Goal: Feedback & Contribution: Contribute content

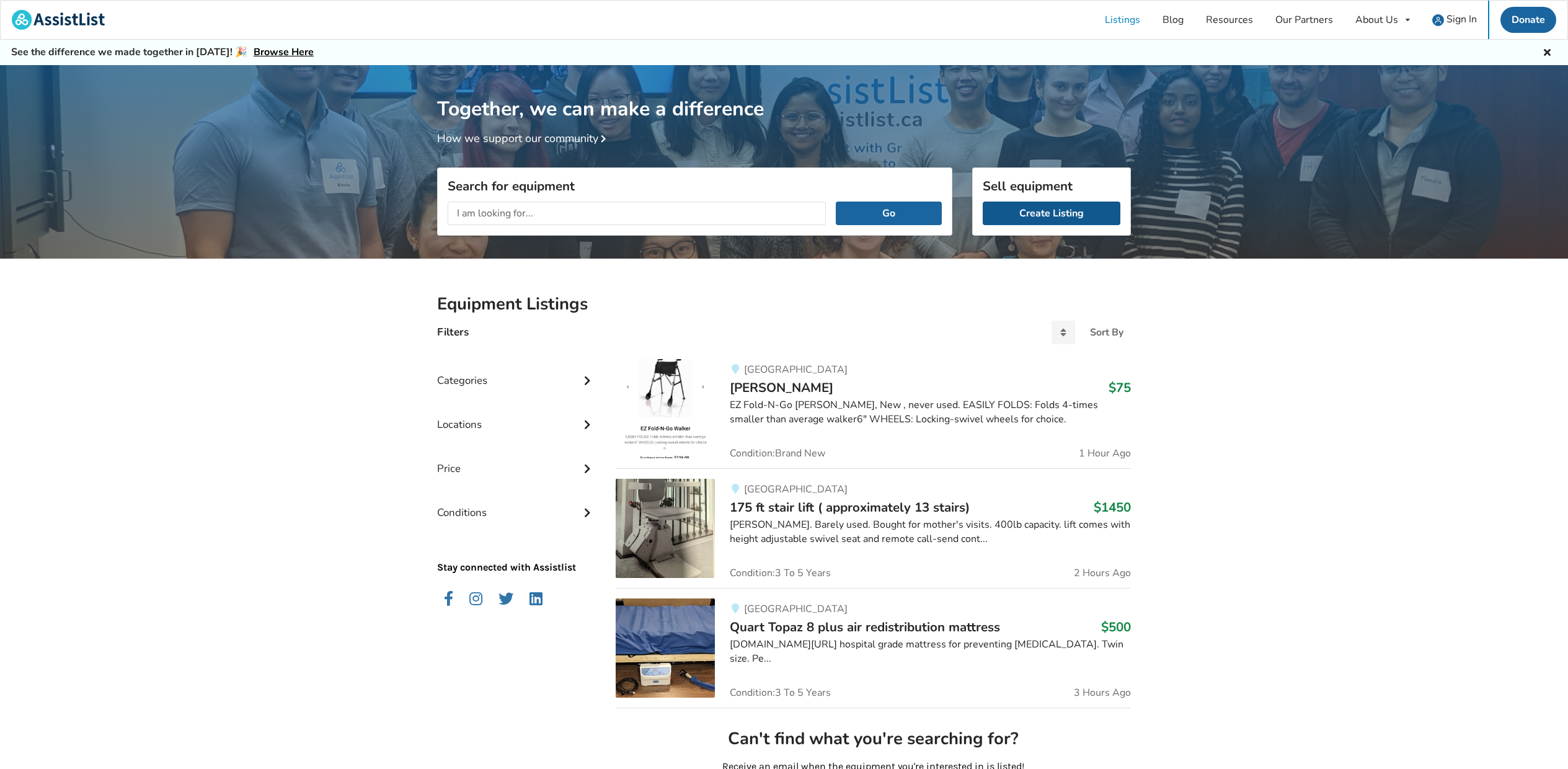
click at [1046, 212] on link "Create Listing" at bounding box center [1051, 213] width 138 height 24
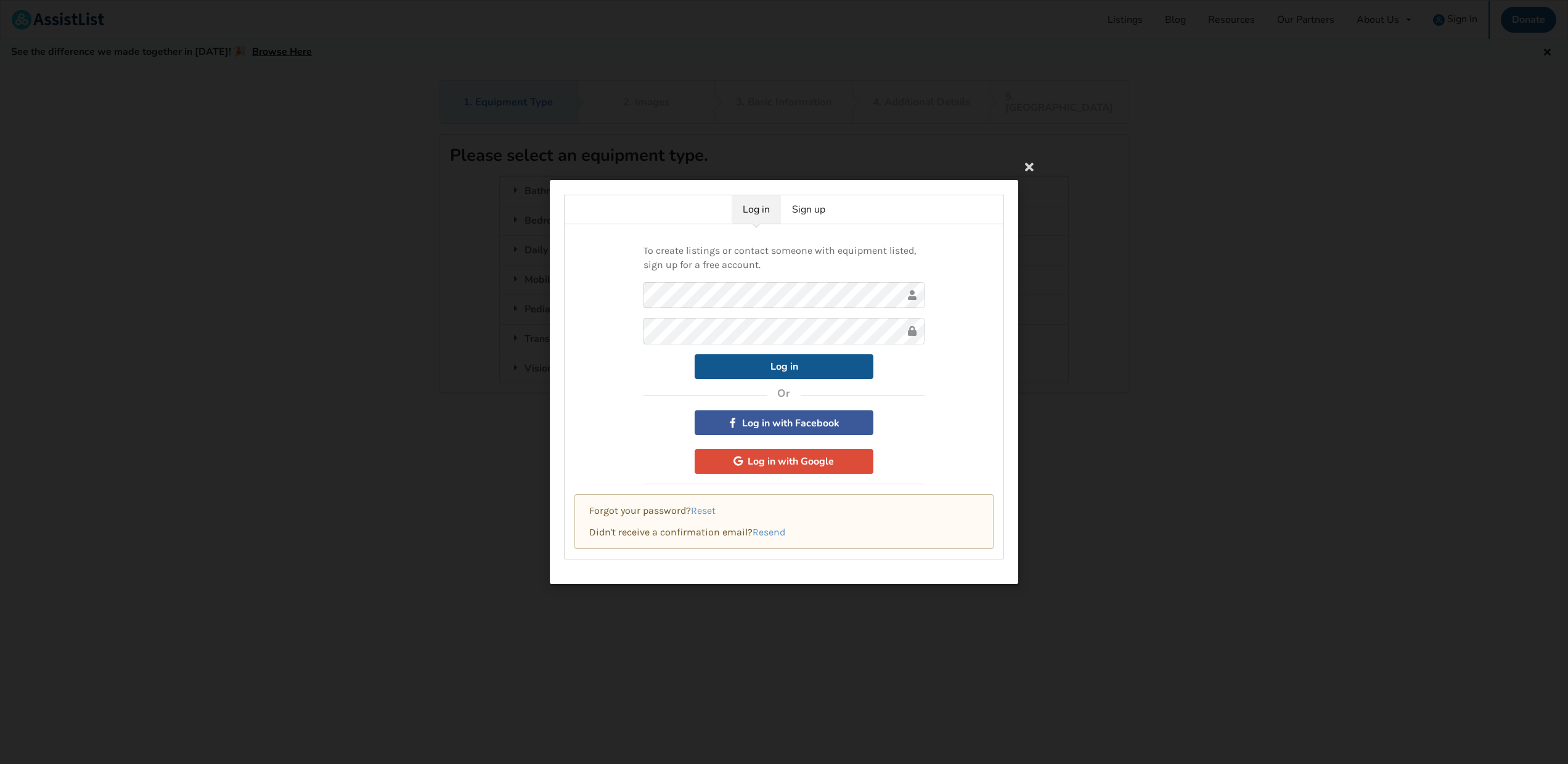
click at [771, 365] on button "Log in" at bounding box center [784, 366] width 179 height 24
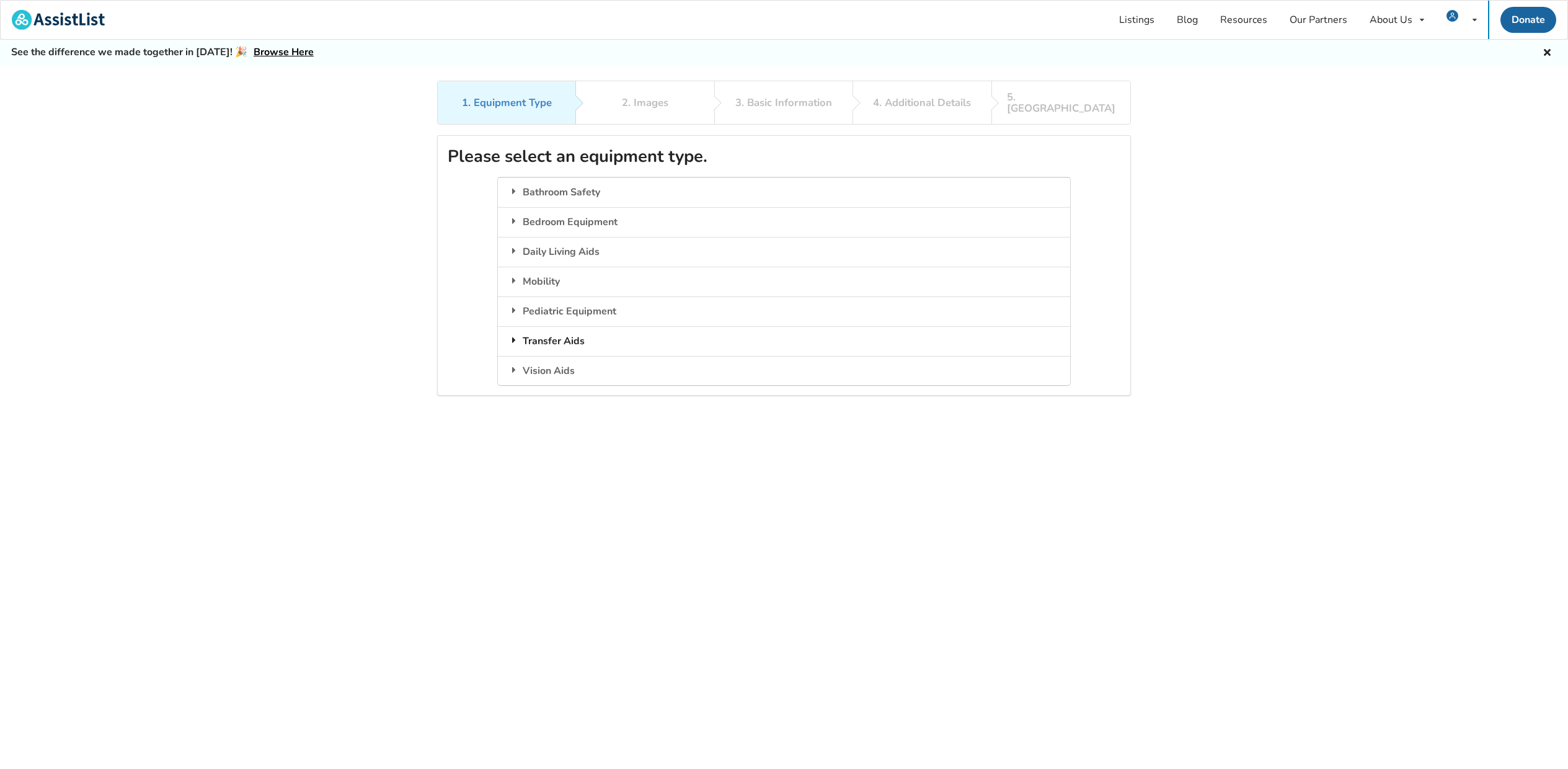
click at [548, 326] on div "Transfer Aids" at bounding box center [783, 341] width 571 height 30
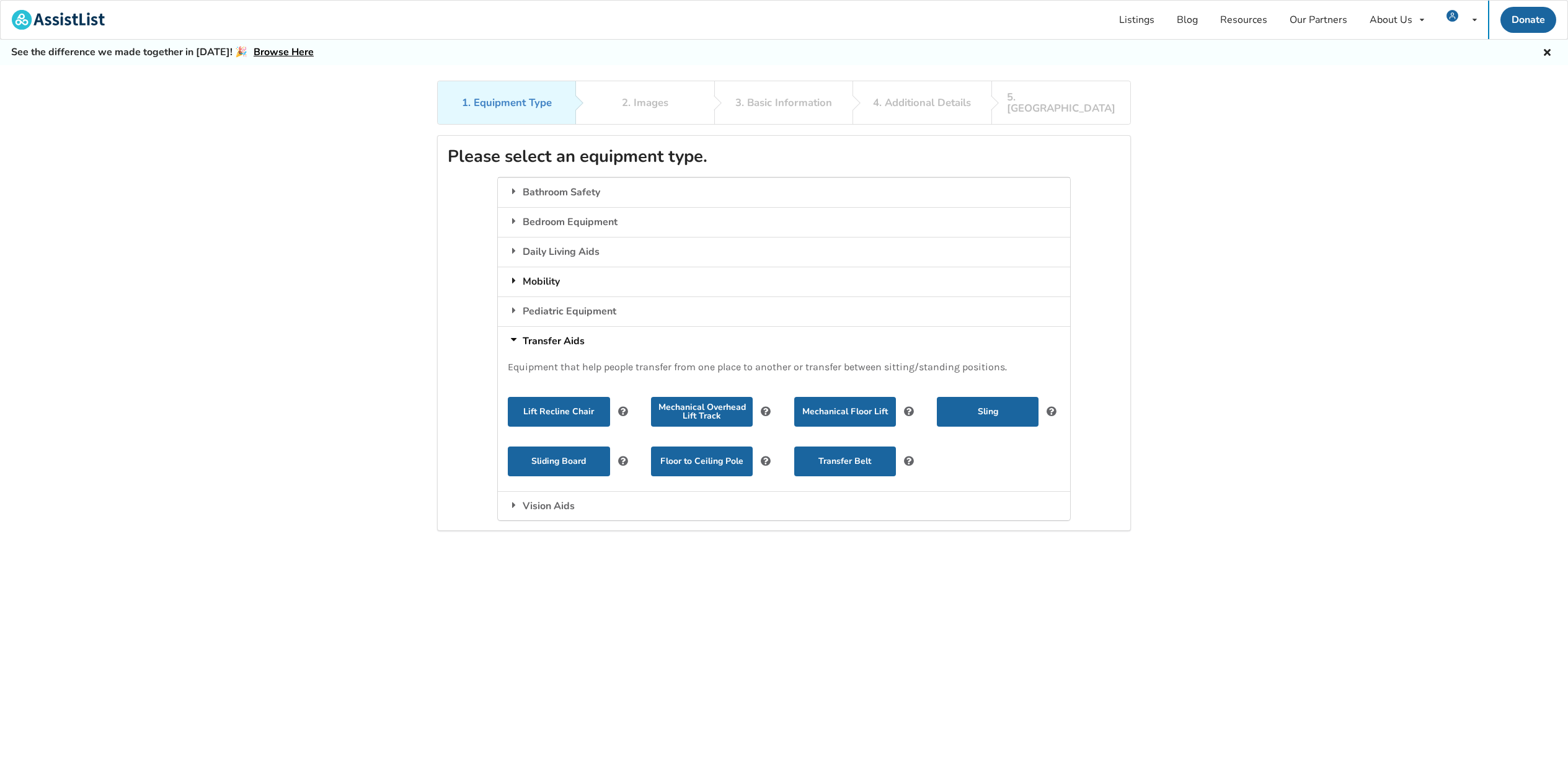
click at [536, 266] on div "Mobility" at bounding box center [783, 281] width 571 height 30
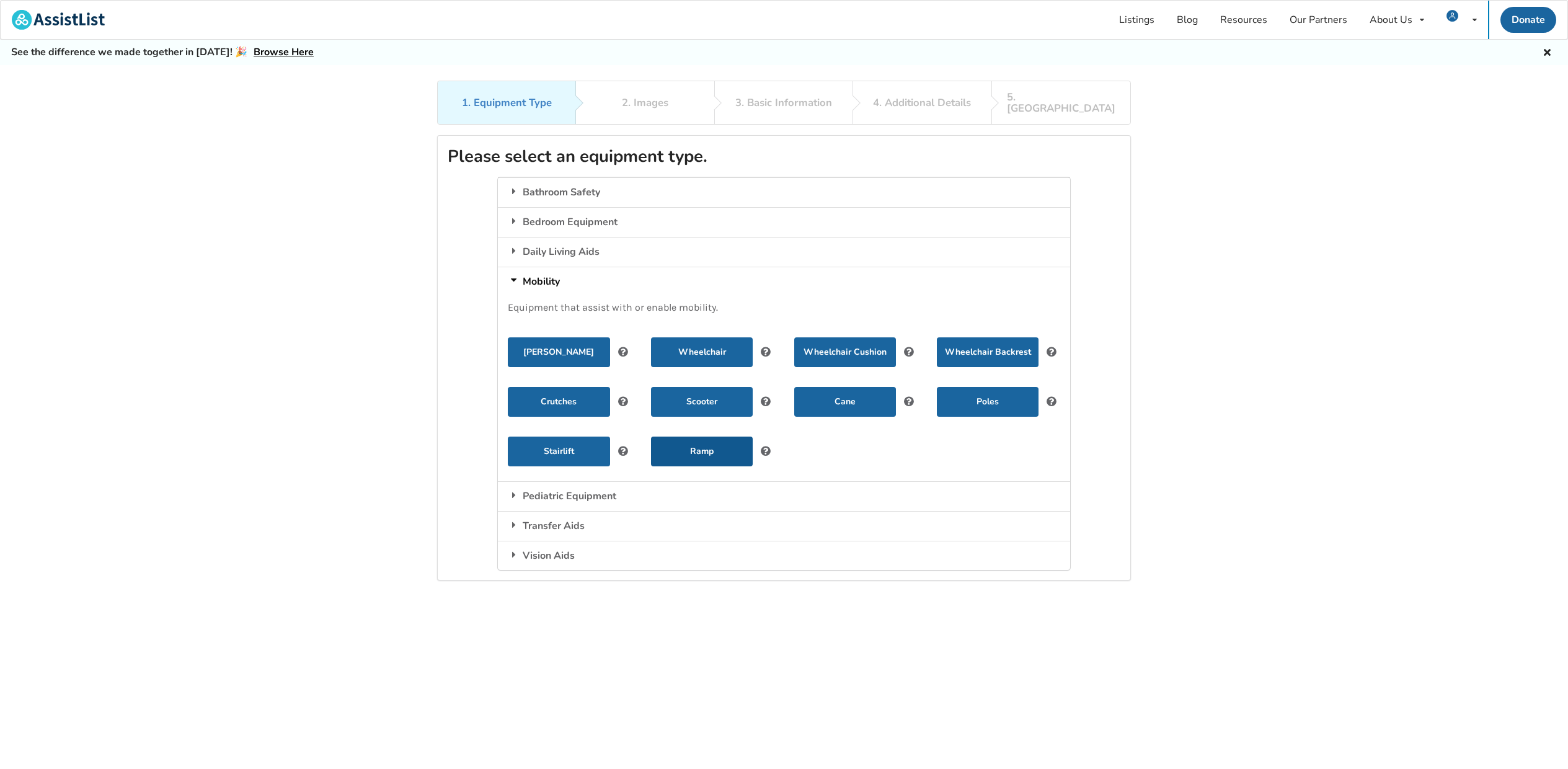
click at [711, 436] on button "Ramp" at bounding box center [702, 451] width 102 height 30
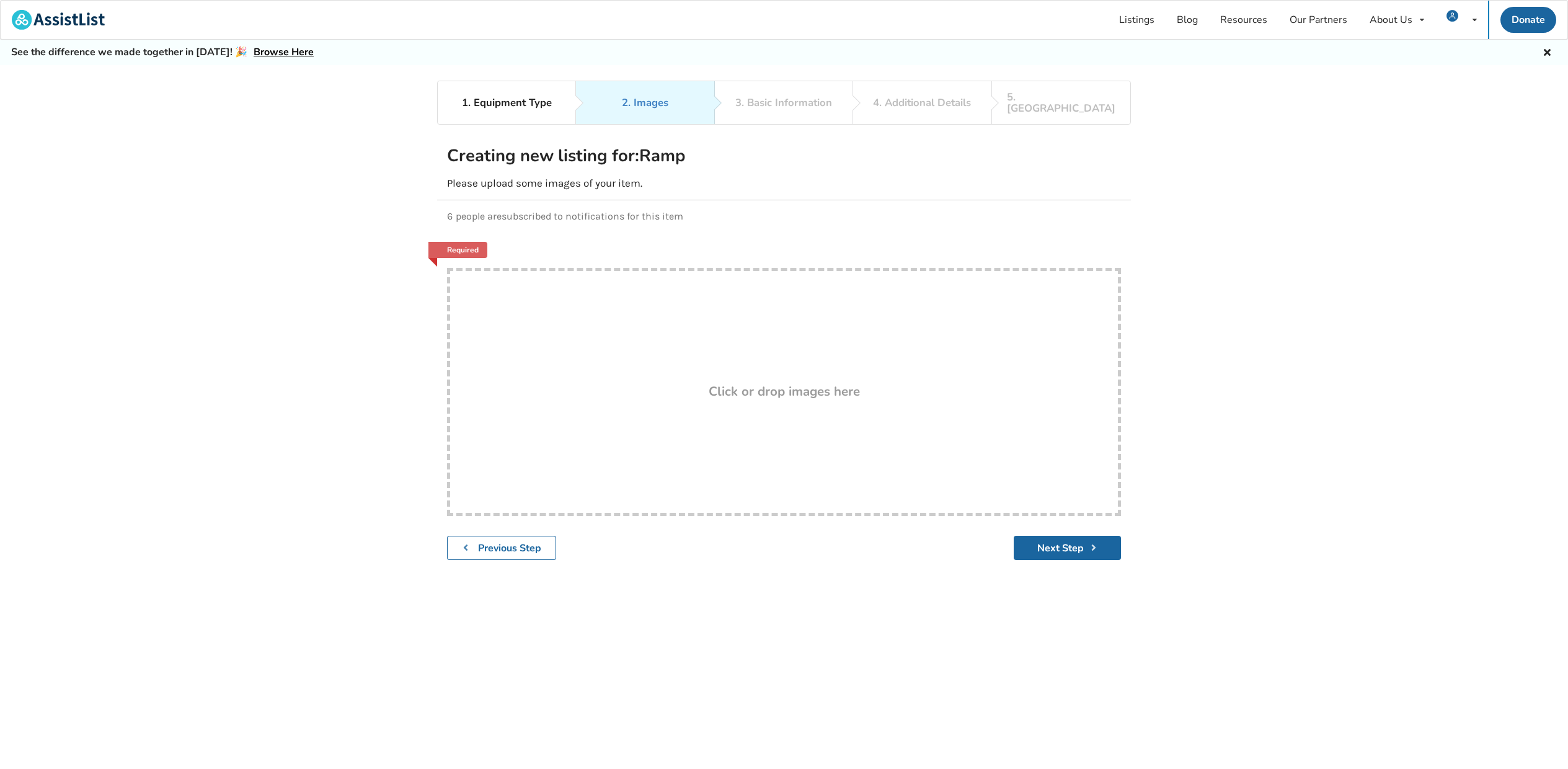
click at [658, 313] on div "Drop here! Click or drop images here" at bounding box center [784, 392] width 674 height 248
type input "C:\fakepath\IMG_3622.JPG"
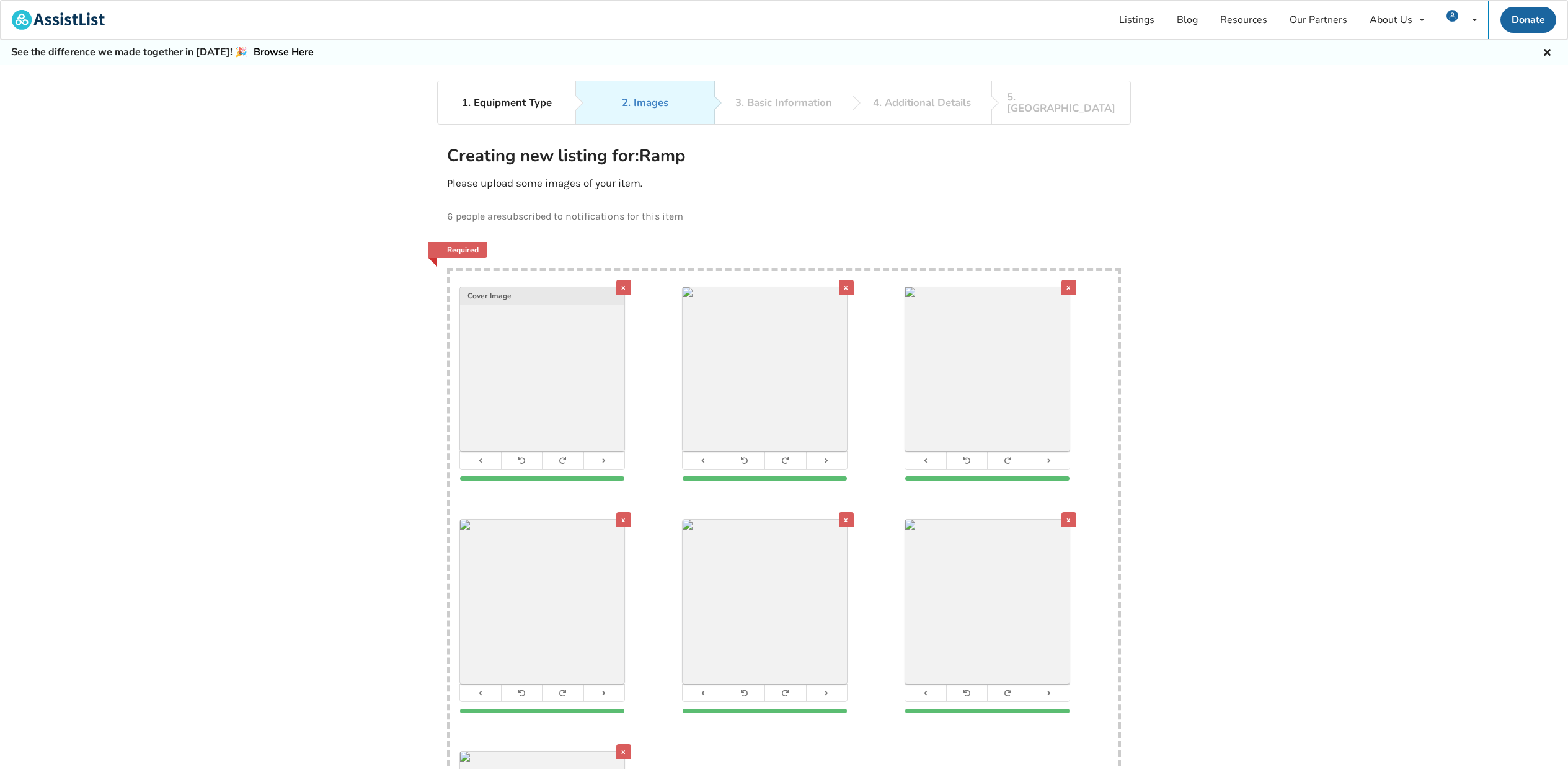
scroll to position [131, 0]
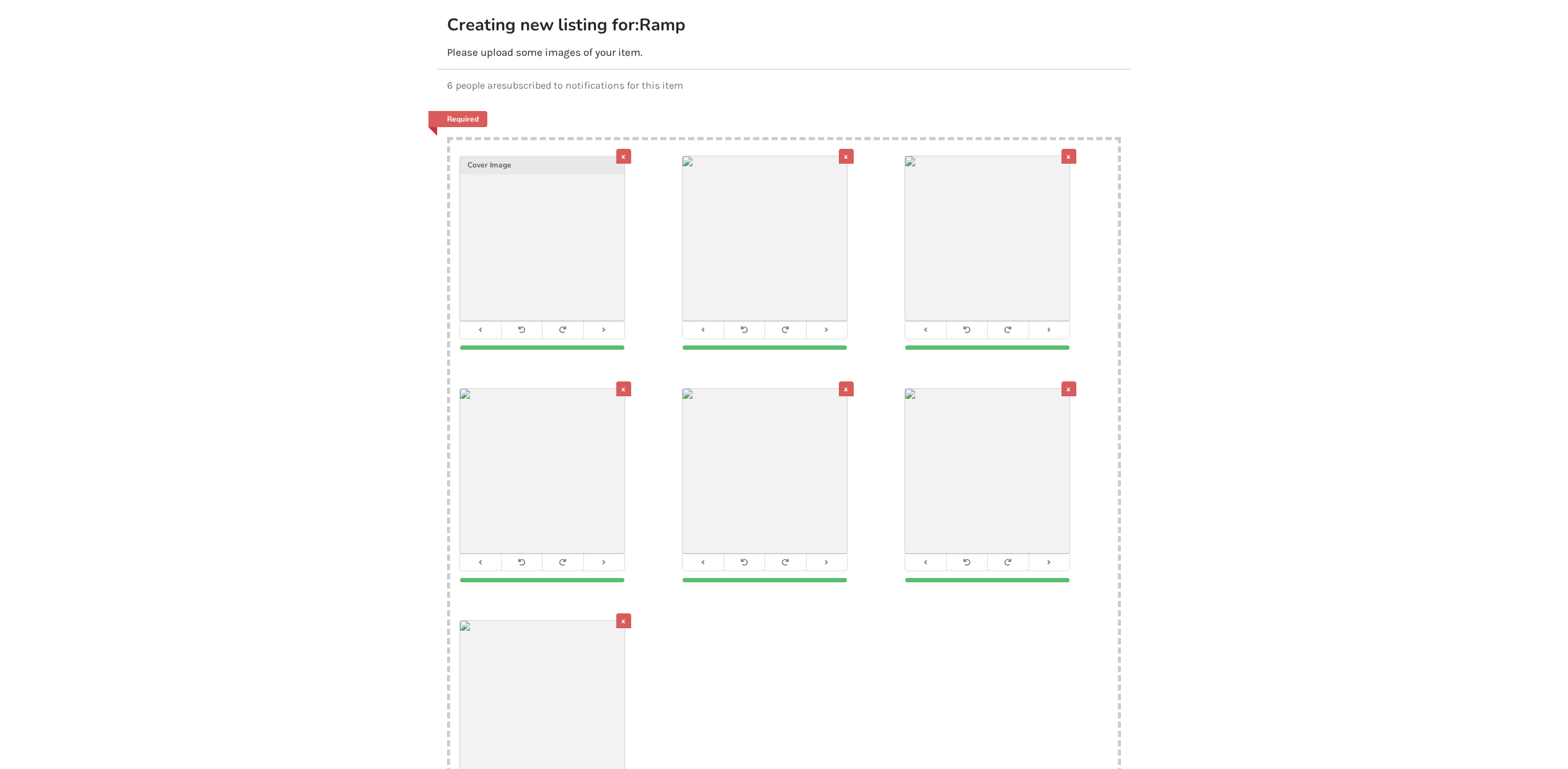
click at [624, 613] on div "x" at bounding box center [624, 620] width 15 height 15
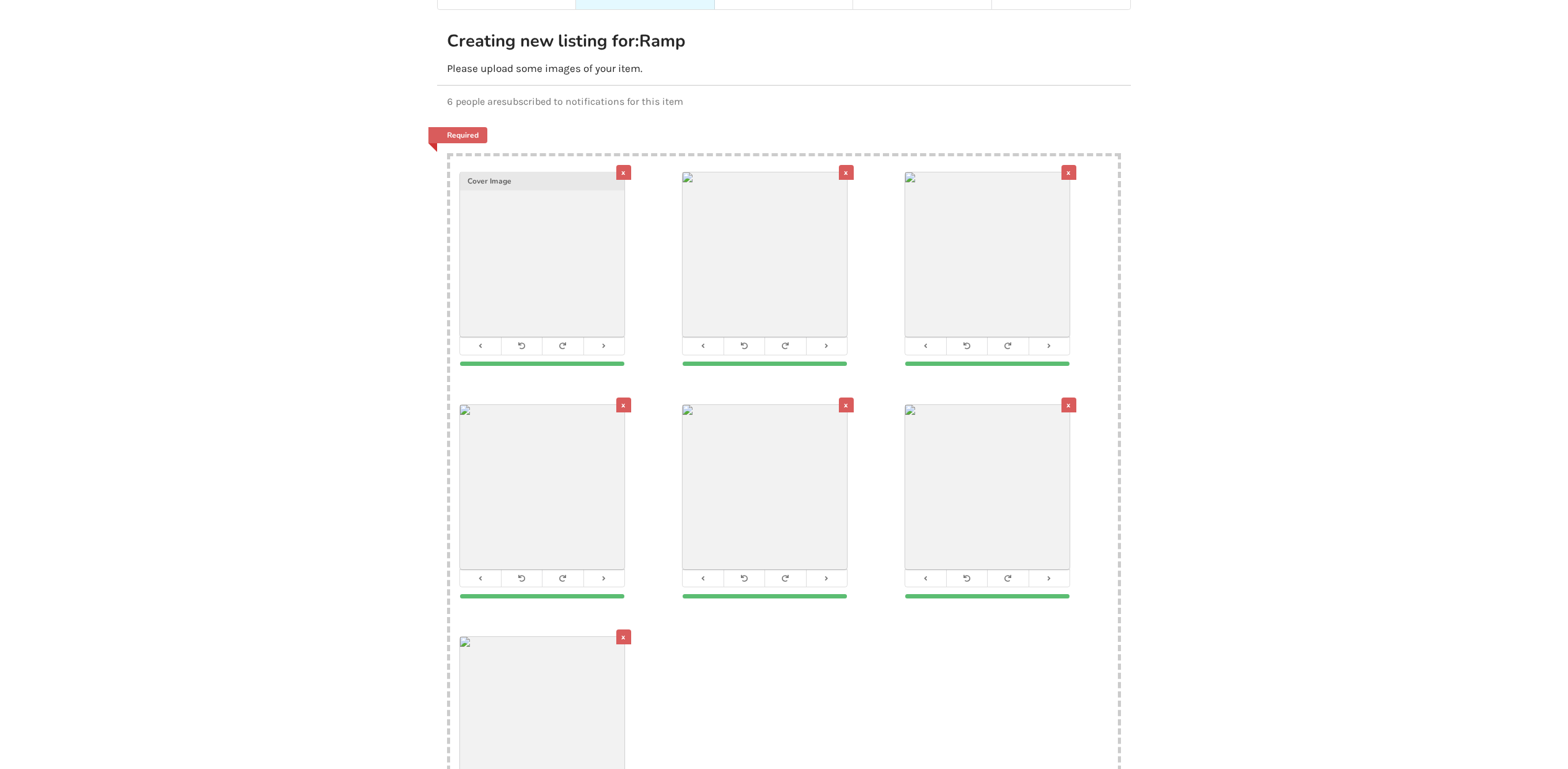
click at [624, 165] on div "x" at bounding box center [624, 172] width 15 height 15
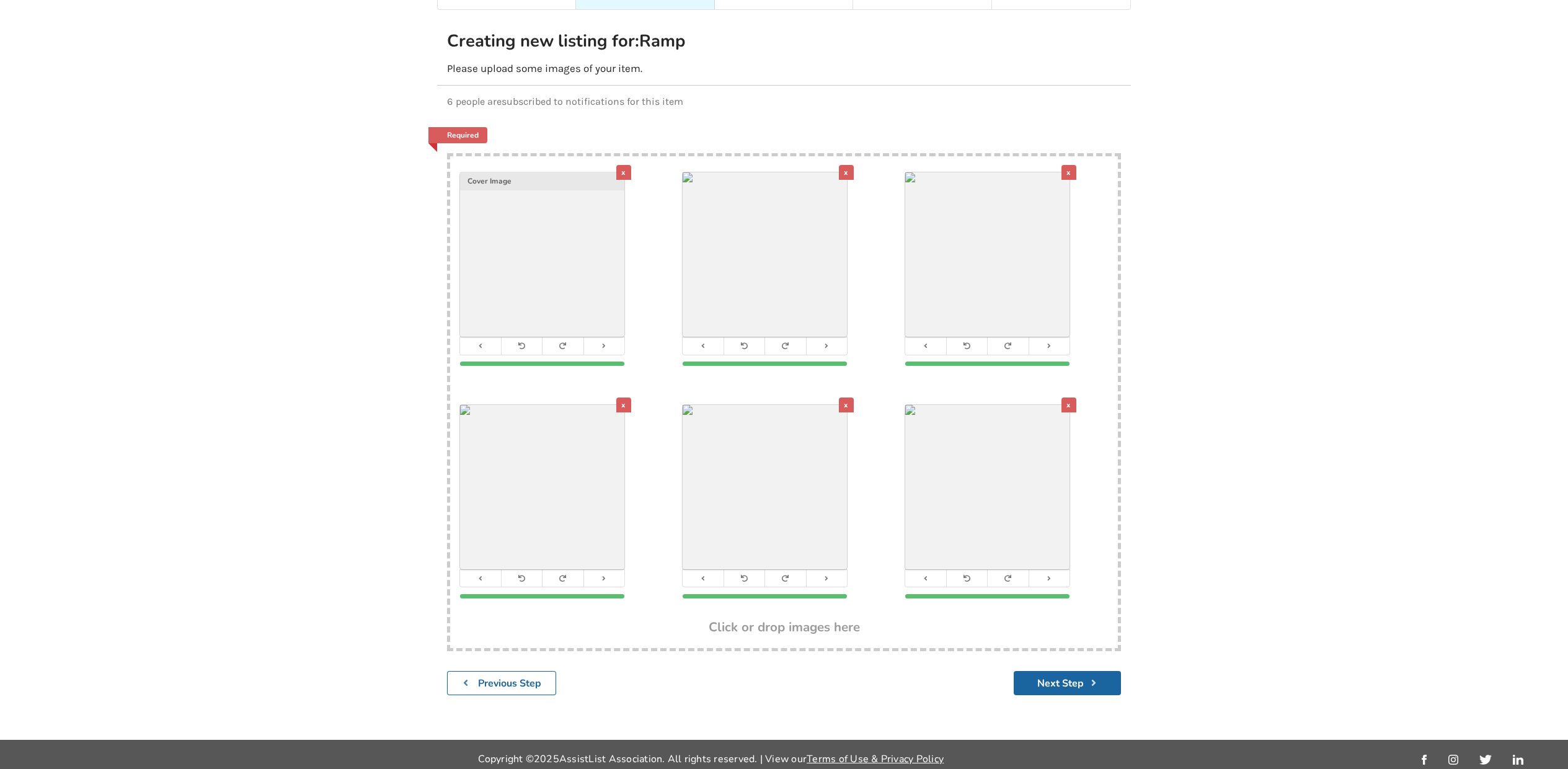
click at [537, 260] on img at bounding box center [542, 254] width 164 height 164
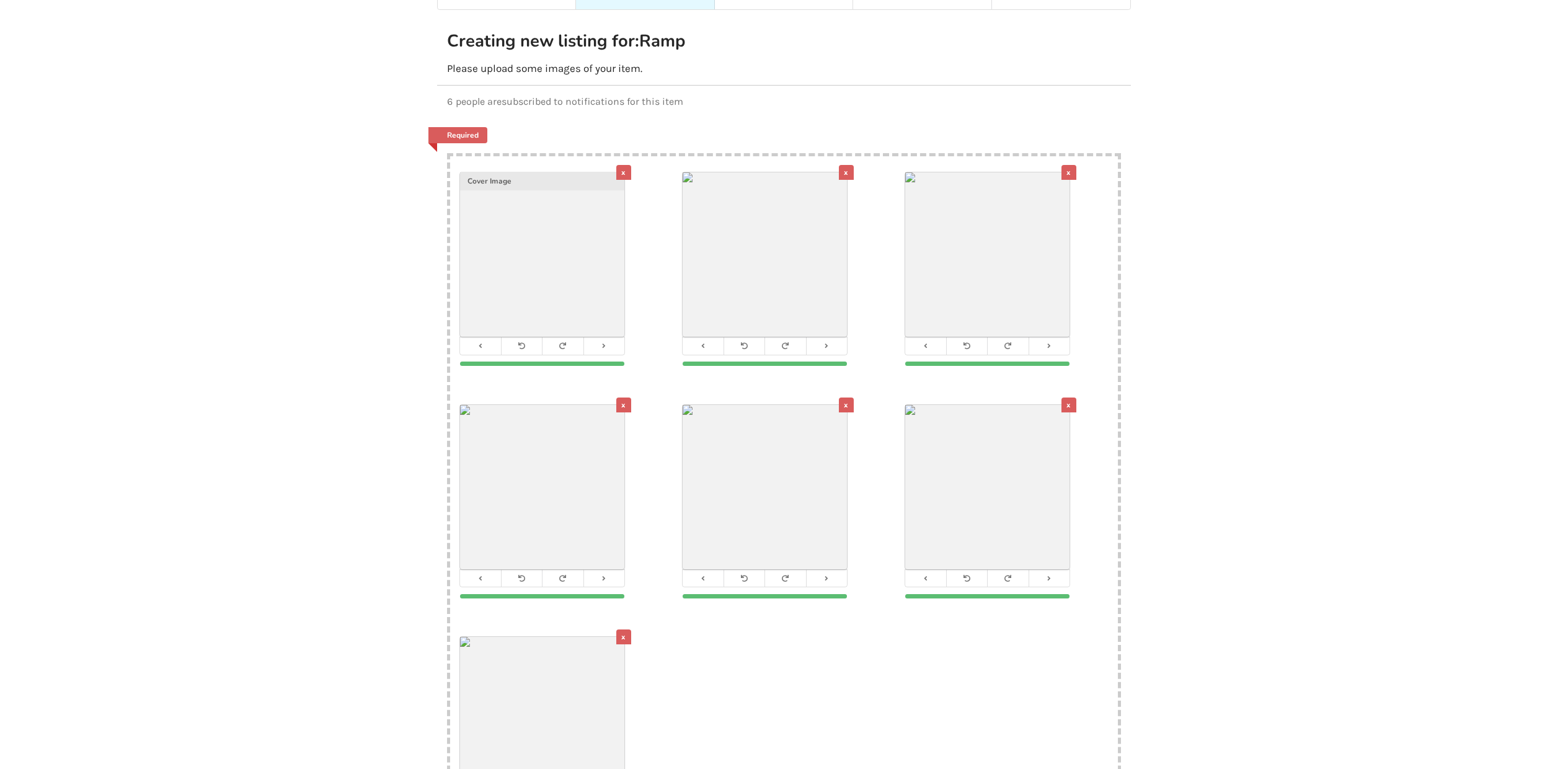
click at [623, 165] on div "x" at bounding box center [624, 172] width 15 height 15
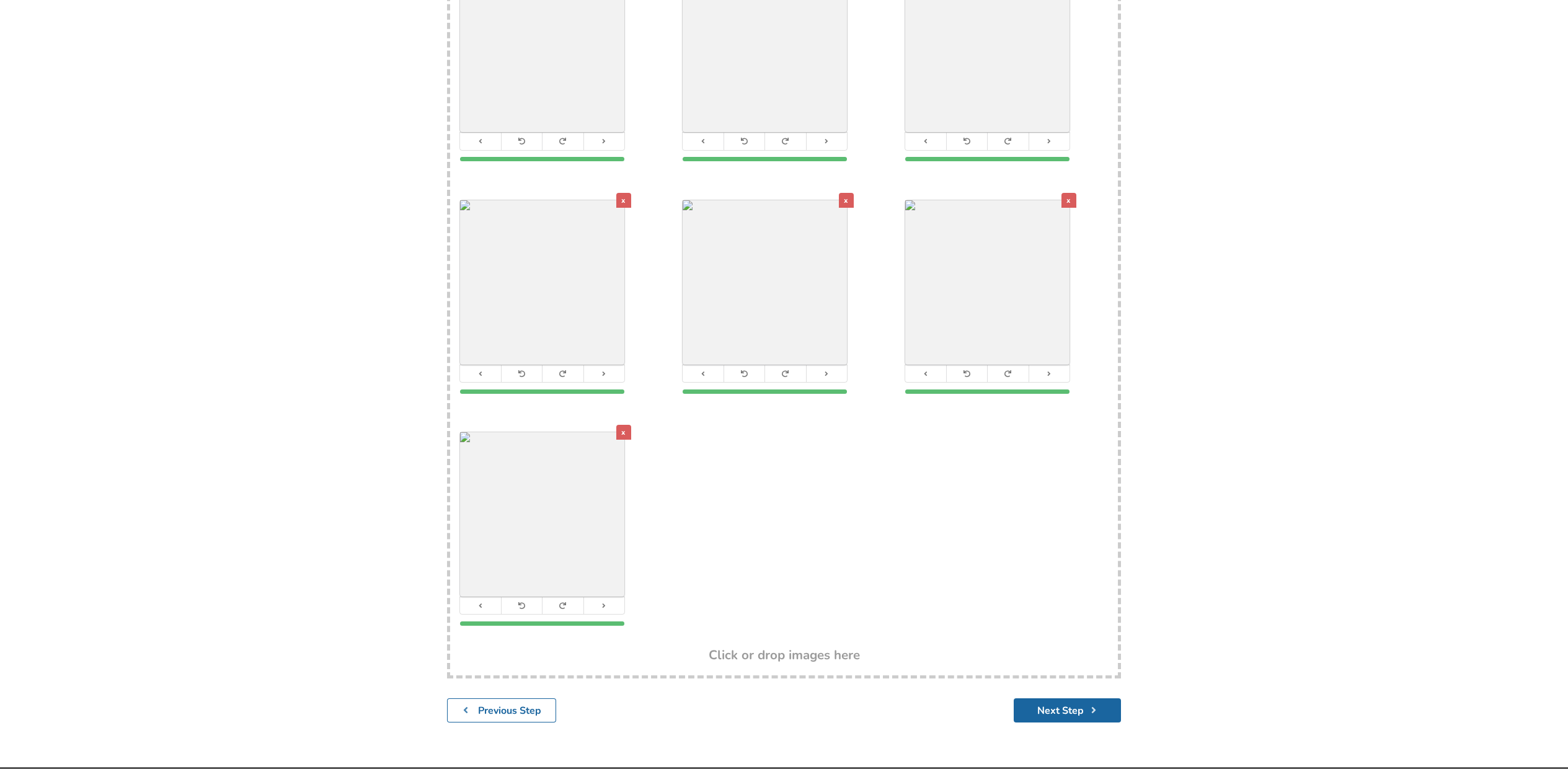
scroll to position [284, 0]
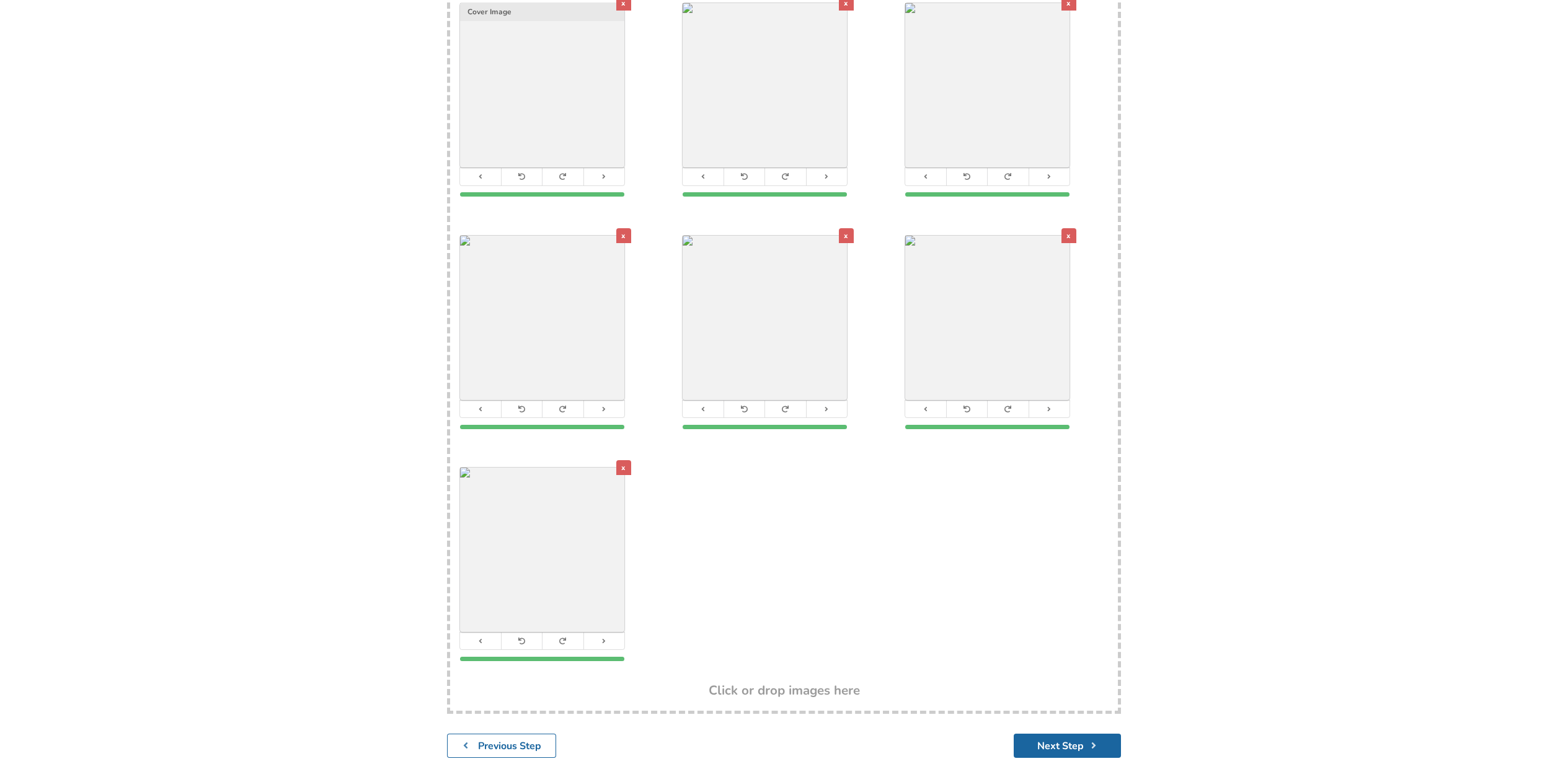
click at [624, 460] on div "x" at bounding box center [624, 467] width 15 height 15
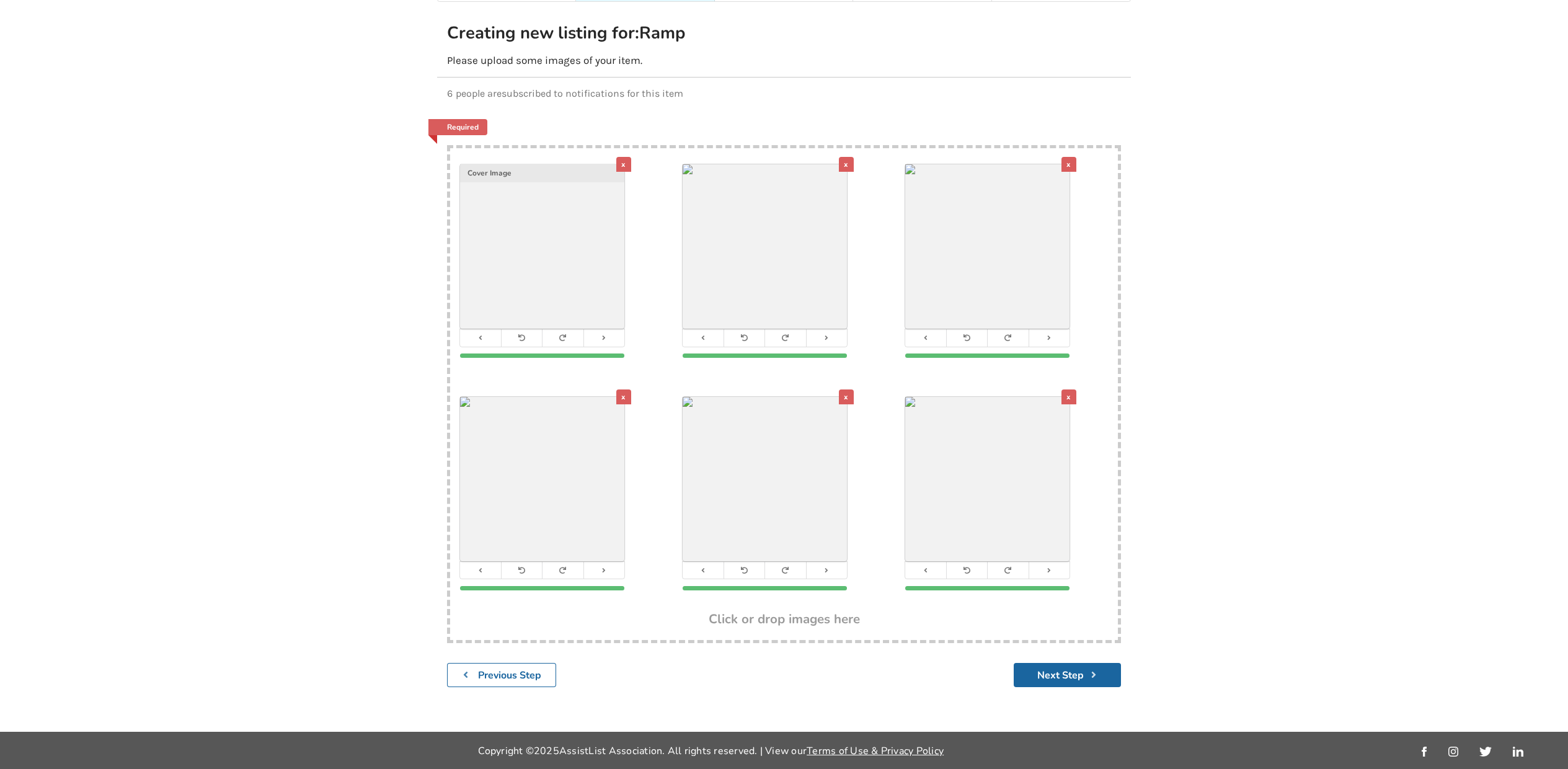
scroll to position [115, 0]
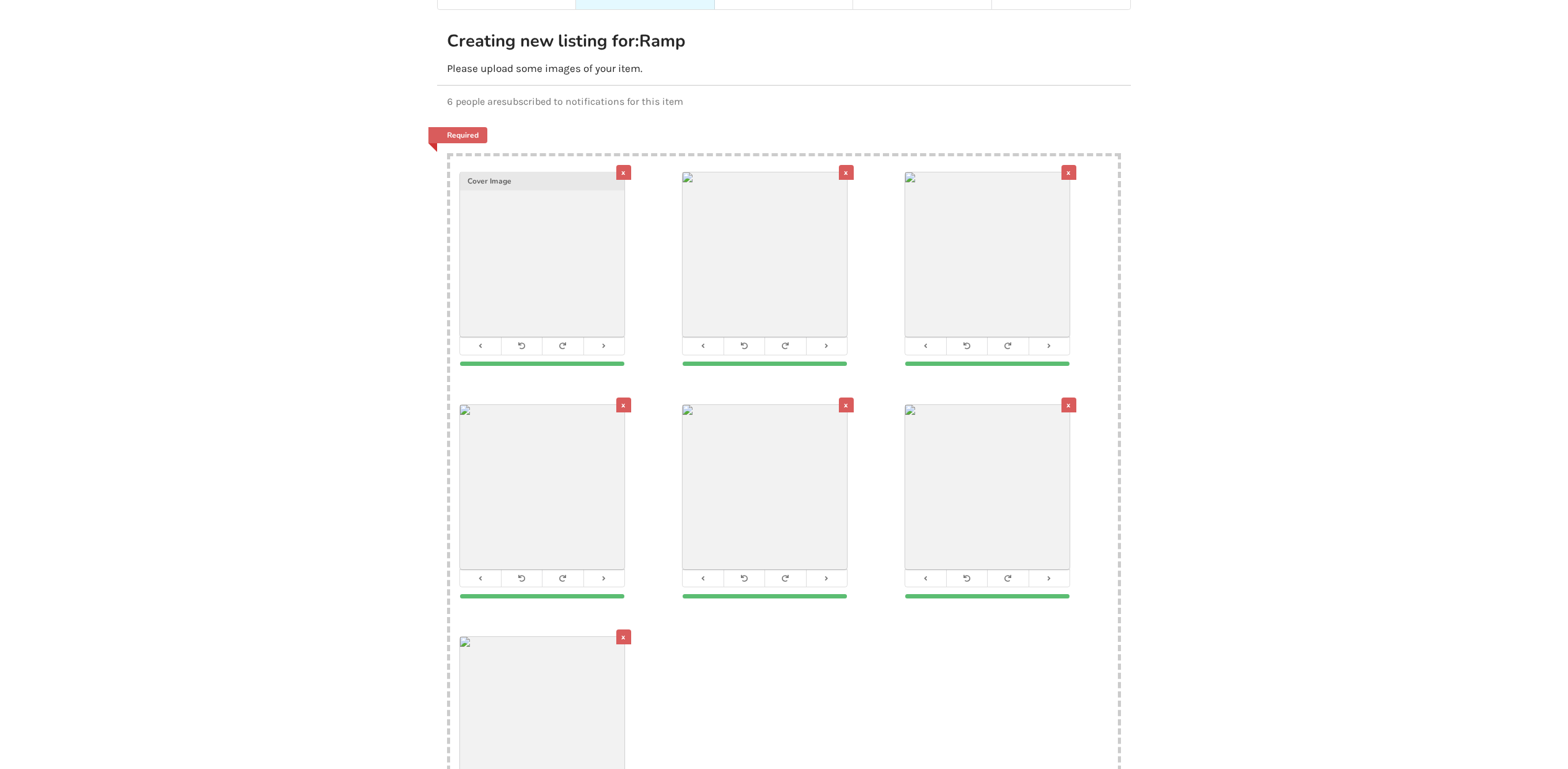
click at [624, 165] on div "x" at bounding box center [624, 172] width 15 height 15
click at [624, 165] on div "x" at bounding box center [624, 172] width 15 height 15
click at [623, 165] on div "x" at bounding box center [624, 172] width 15 height 15
click at [845, 165] on div "x" at bounding box center [846, 172] width 15 height 15
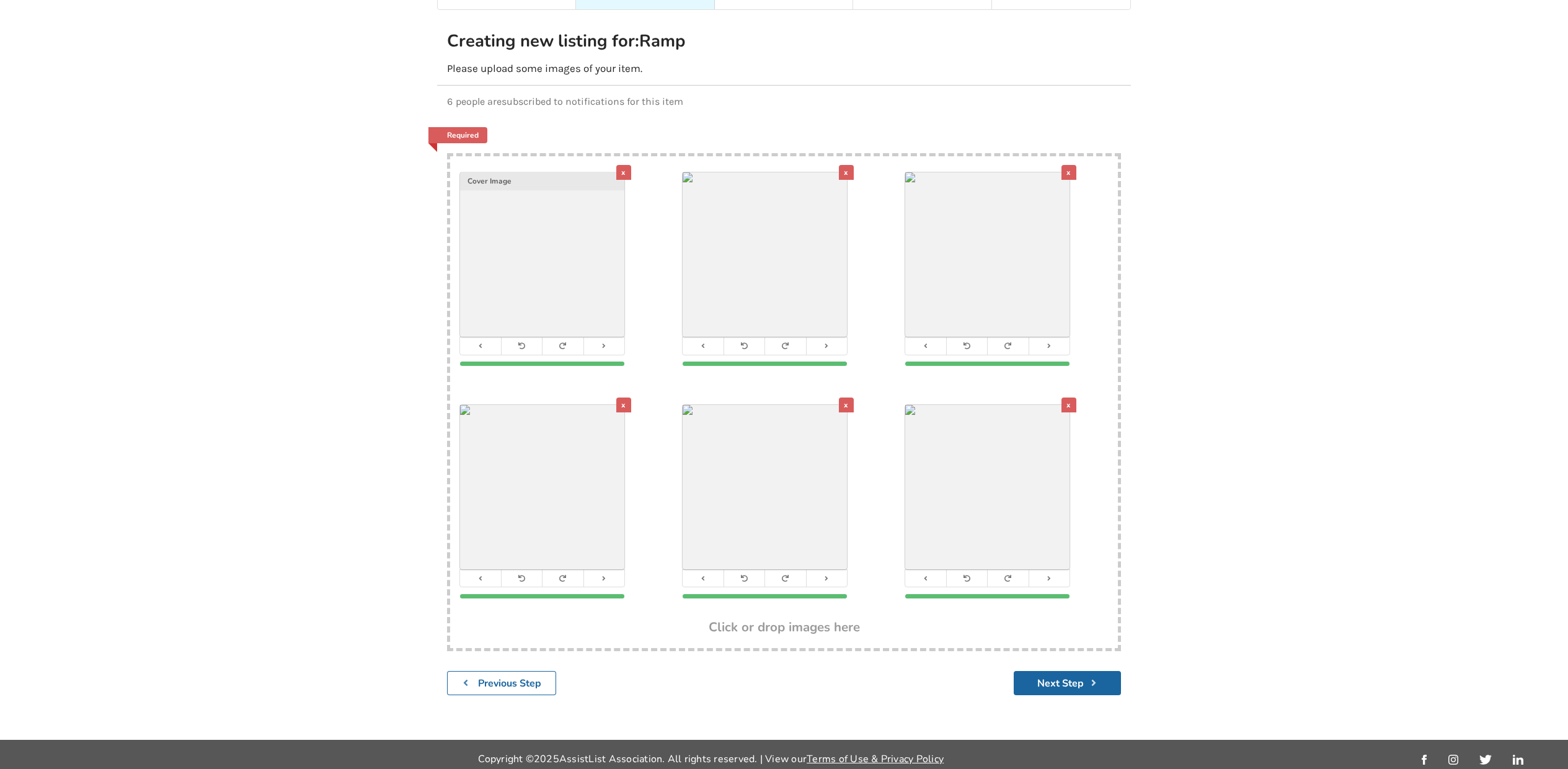
drag, startPoint x: 547, startPoint y: 251, endPoint x: 537, endPoint y: 586, distance: 335.1
drag, startPoint x: 552, startPoint y: 187, endPoint x: 548, endPoint y: 309, distance: 122.1
click at [548, 309] on div "x Cover Image" at bounding box center [542, 254] width 164 height 164
drag, startPoint x: 563, startPoint y: 255, endPoint x: 567, endPoint y: 462, distance: 207.0
click at [564, 261] on img at bounding box center [542, 254] width 164 height 164
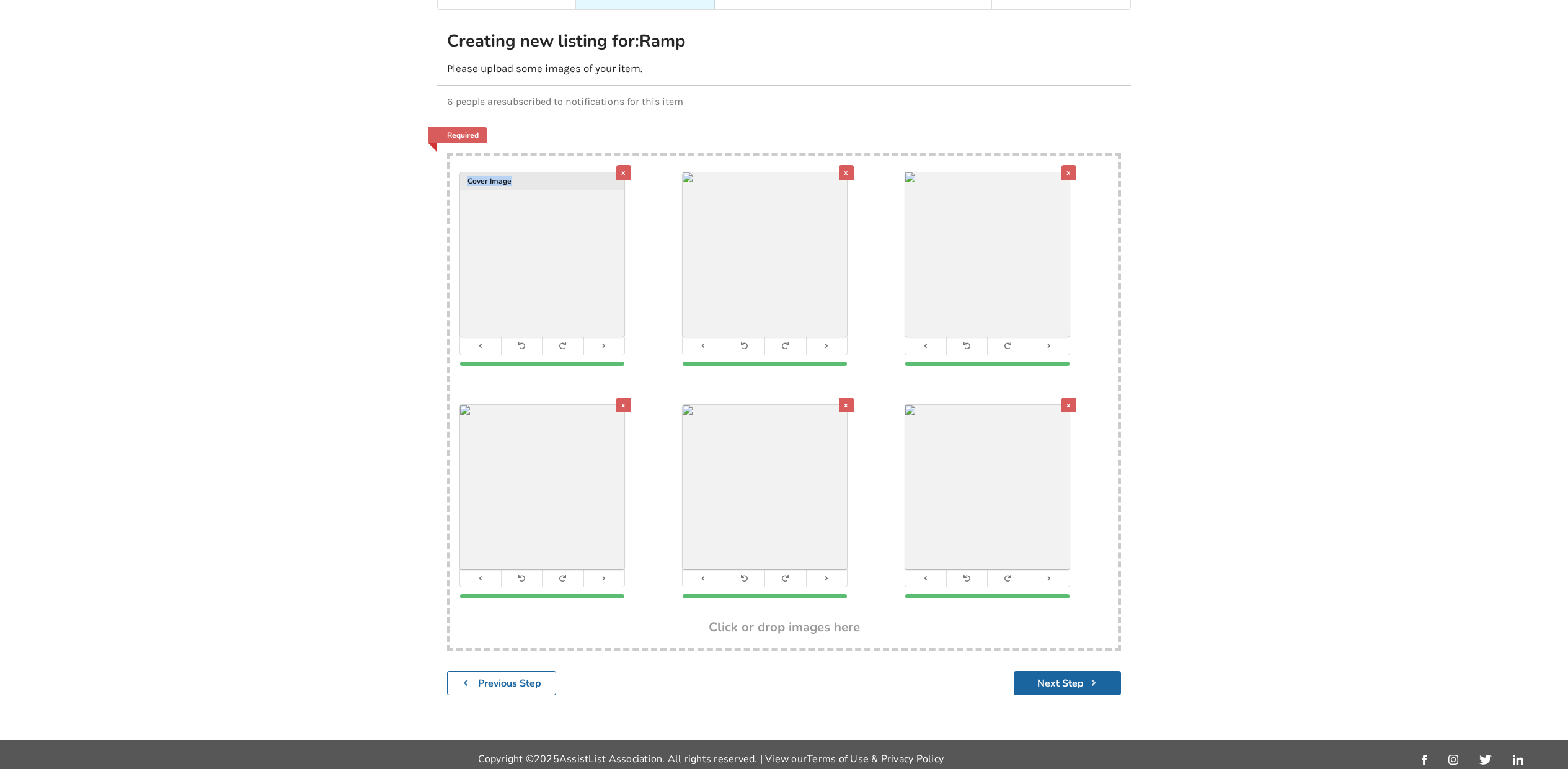
drag, startPoint x: 776, startPoint y: 212, endPoint x: 530, endPoint y: 211, distance: 246.0
drag, startPoint x: 752, startPoint y: 215, endPoint x: 601, endPoint y: 210, distance: 151.1
click at [764, 225] on img at bounding box center [765, 254] width 164 height 164
click at [1056, 671] on button "Next Step" at bounding box center [1068, 683] width 107 height 25
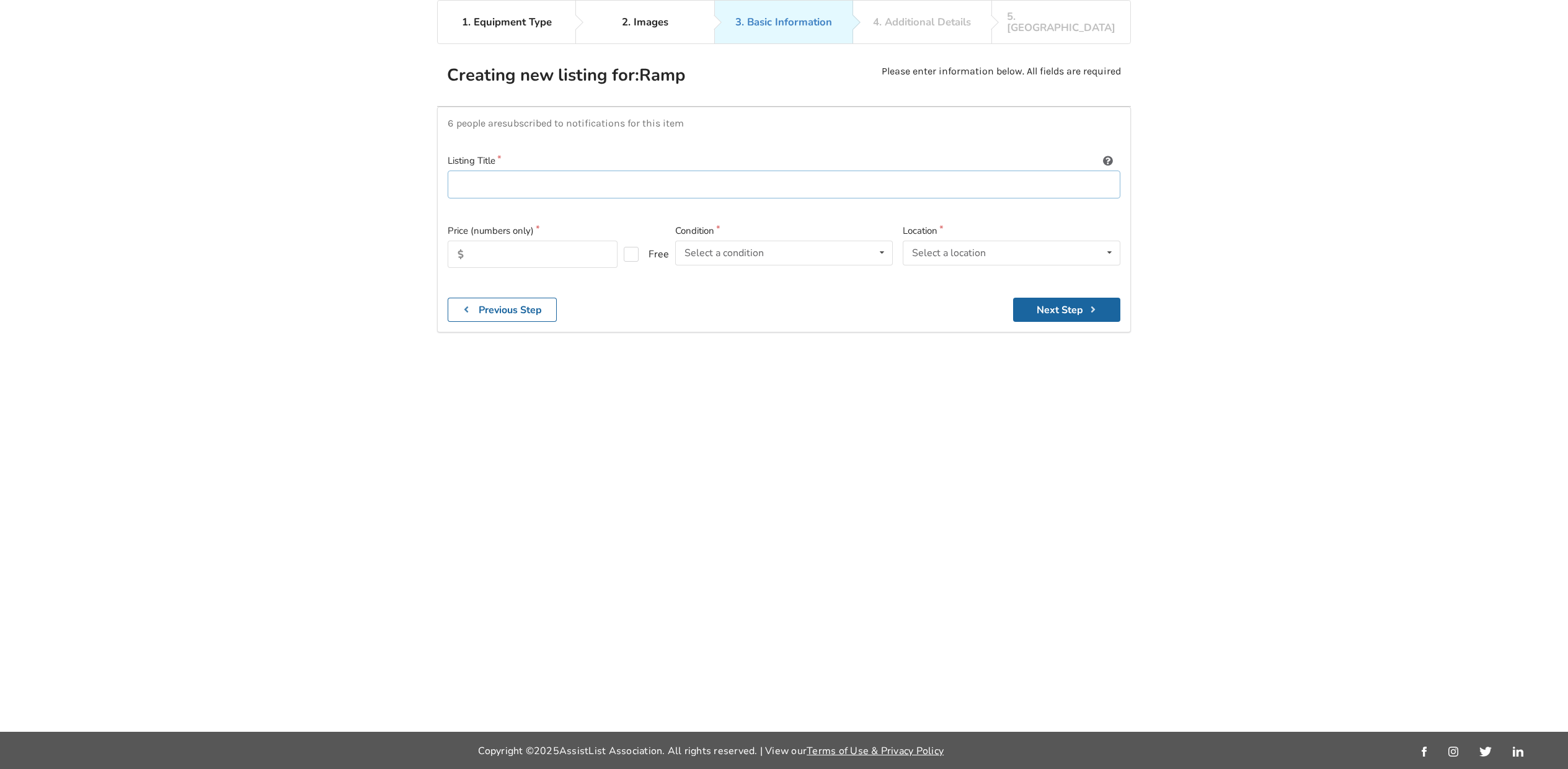
click at [473, 171] on input at bounding box center [783, 184] width 673 height 28
drag, startPoint x: 511, startPoint y: 138, endPoint x: 456, endPoint y: 128, distance: 55.9
click at [456, 171] on input "$500.00" at bounding box center [783, 184] width 673 height 28
type input "7' x 30" Aluminum Wheel Chair Ramp"
click at [479, 240] on input "text" at bounding box center [532, 254] width 170 height 28
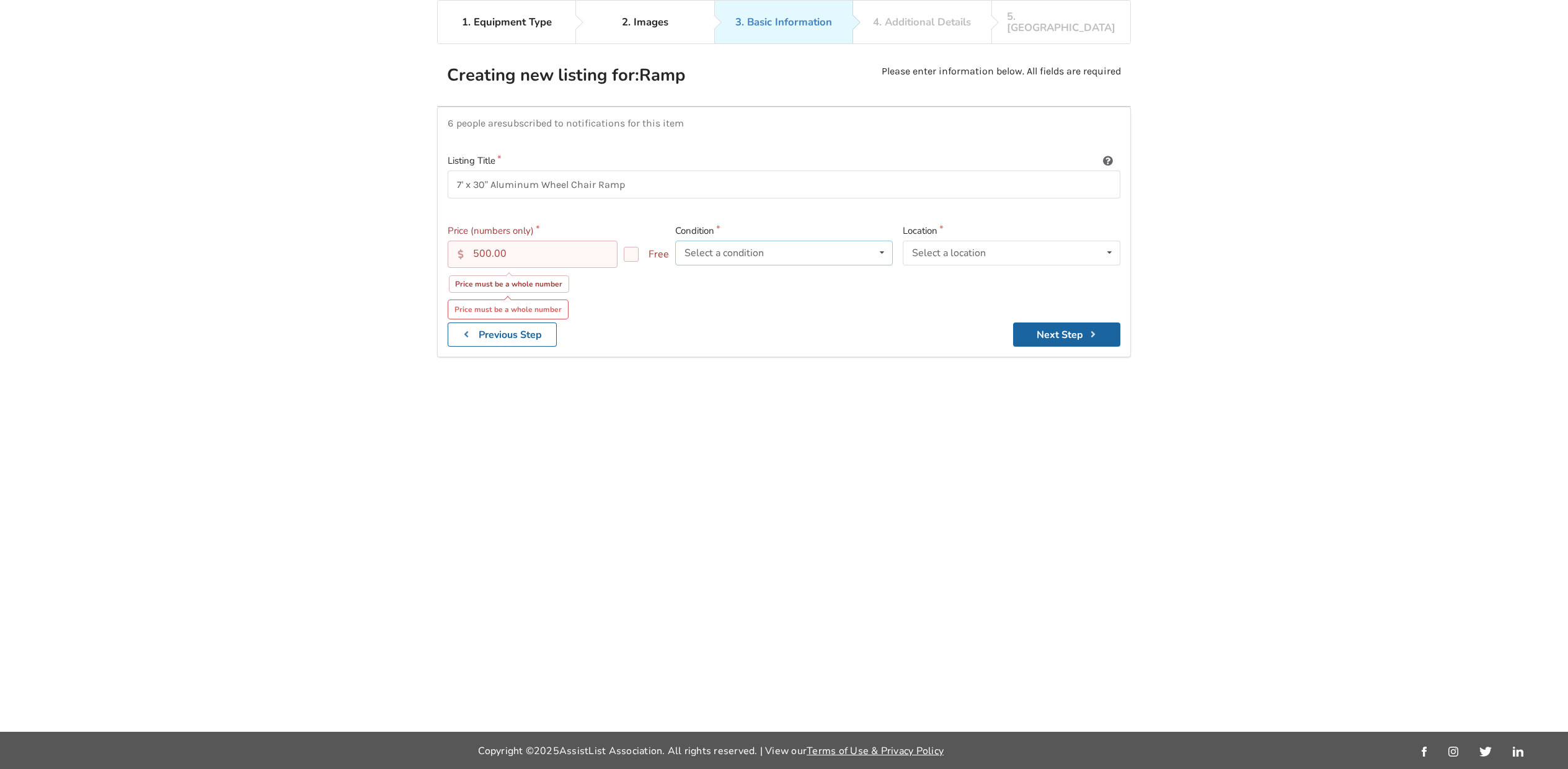
click at [784, 240] on div "Select a condition Brand New Less Than 1 Year 1 To 2 Years 3 To 5 Years Over 5 …" at bounding box center [783, 252] width 217 height 25
click at [718, 320] on span "1 To 2 Years" at bounding box center [714, 326] width 56 height 13
click at [976, 248] on div "Select a location" at bounding box center [948, 253] width 74 height 10
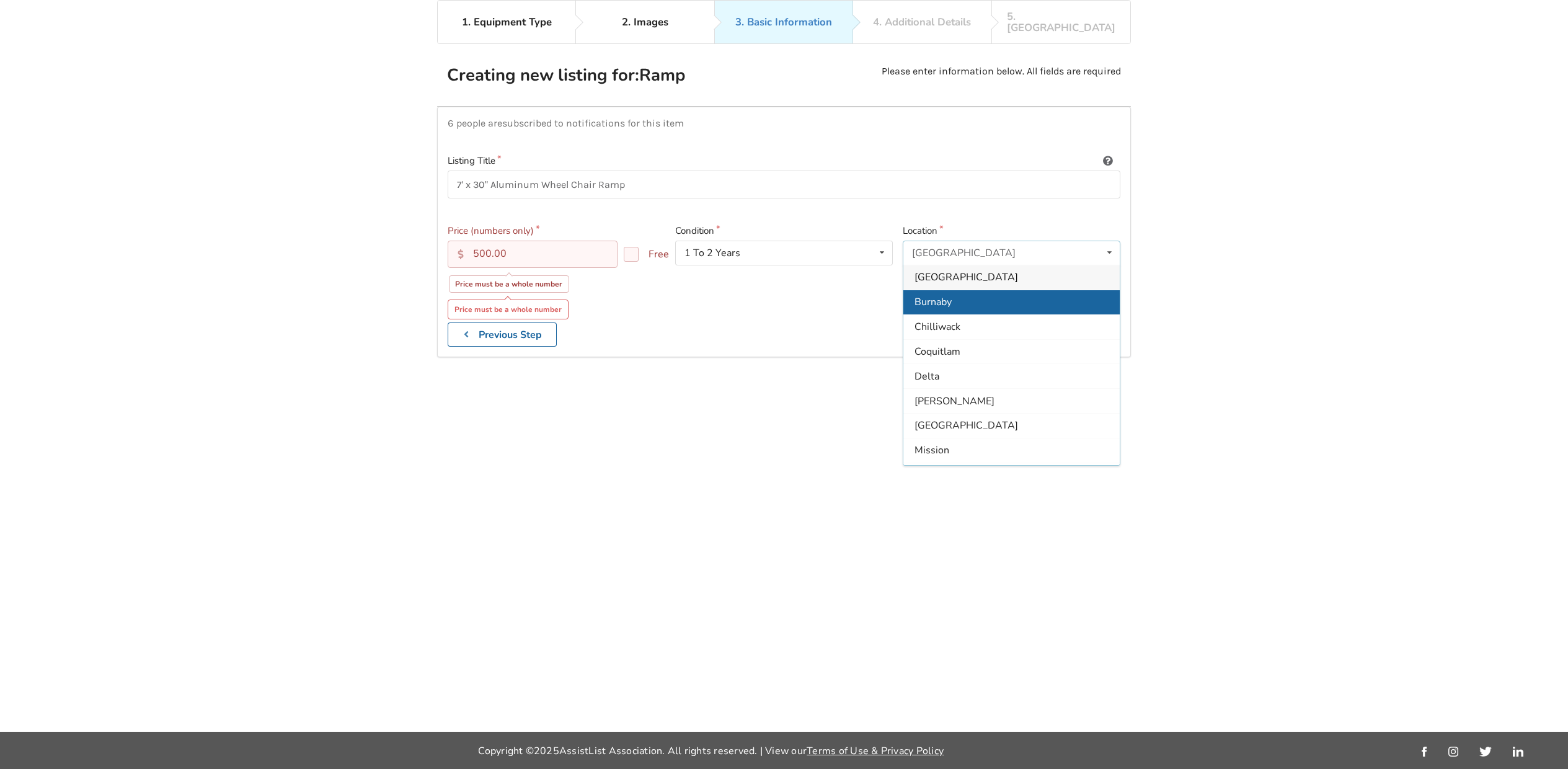
click at [940, 295] on span "Burnaby" at bounding box center [933, 301] width 37 height 13
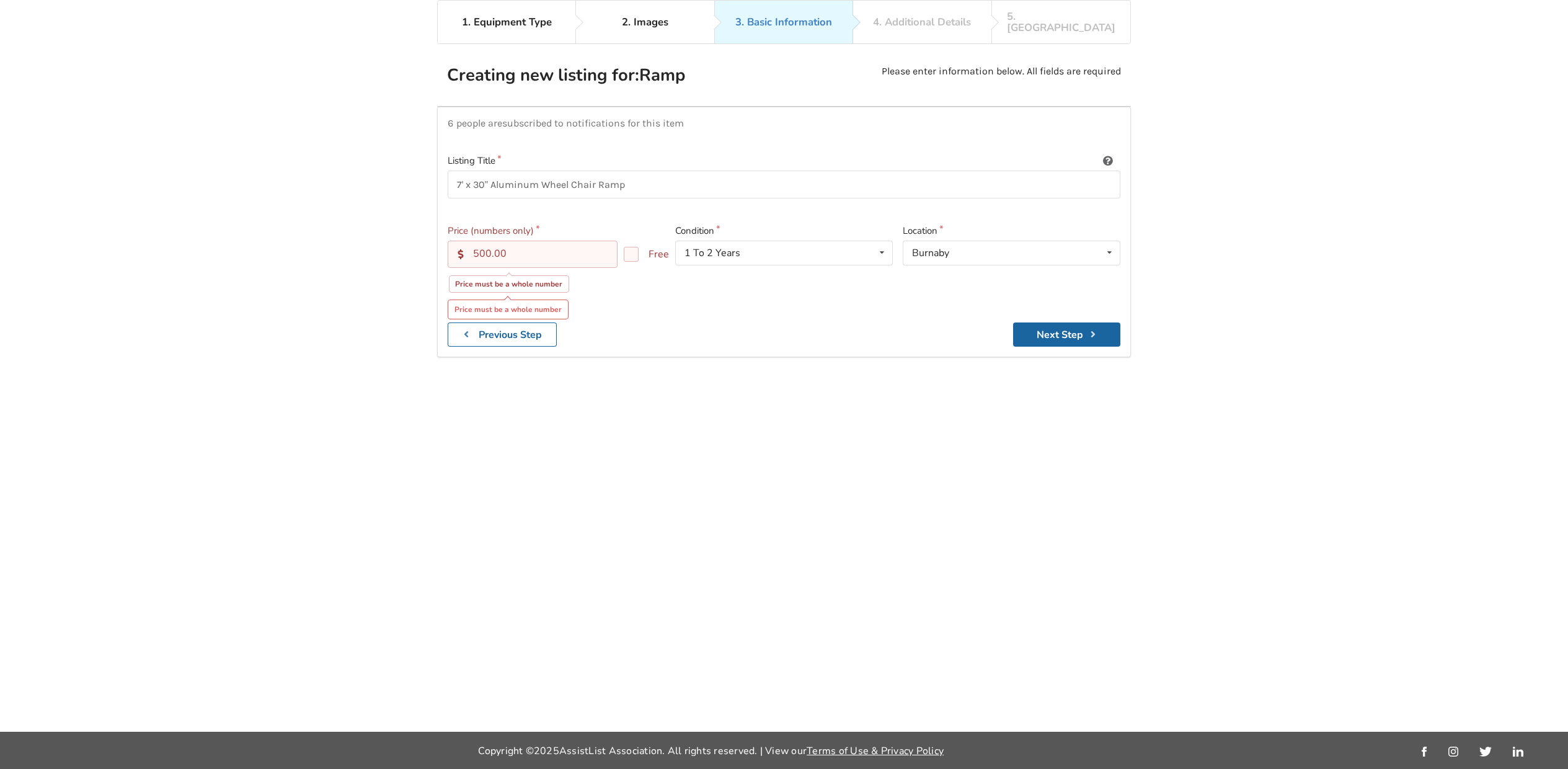
click at [507, 240] on input "500.00" at bounding box center [532, 254] width 170 height 28
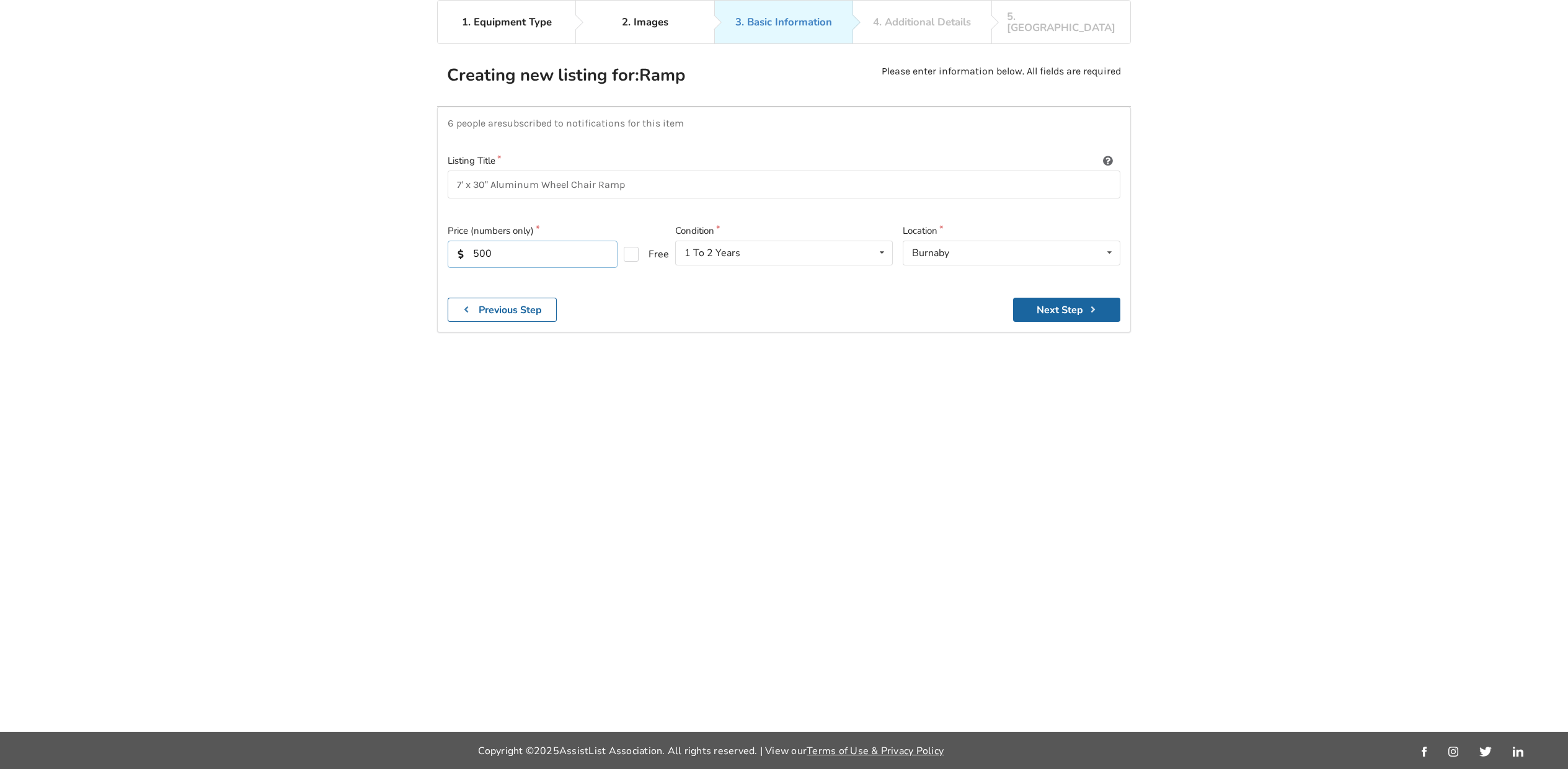
type input "500"
click at [491, 171] on input "7' x 30" Aluminum Wheel Chair Ramp" at bounding box center [783, 184] width 673 height 28
click at [680, 171] on input "7' x 30" Foldable Aluminum Wheel Chair Ramp" at bounding box center [783, 184] width 673 height 28
type input "7' x 30" Foldable Aluminum Wheel Chair Ramp"
click at [1069, 298] on button "Next Step" at bounding box center [1067, 310] width 107 height 25
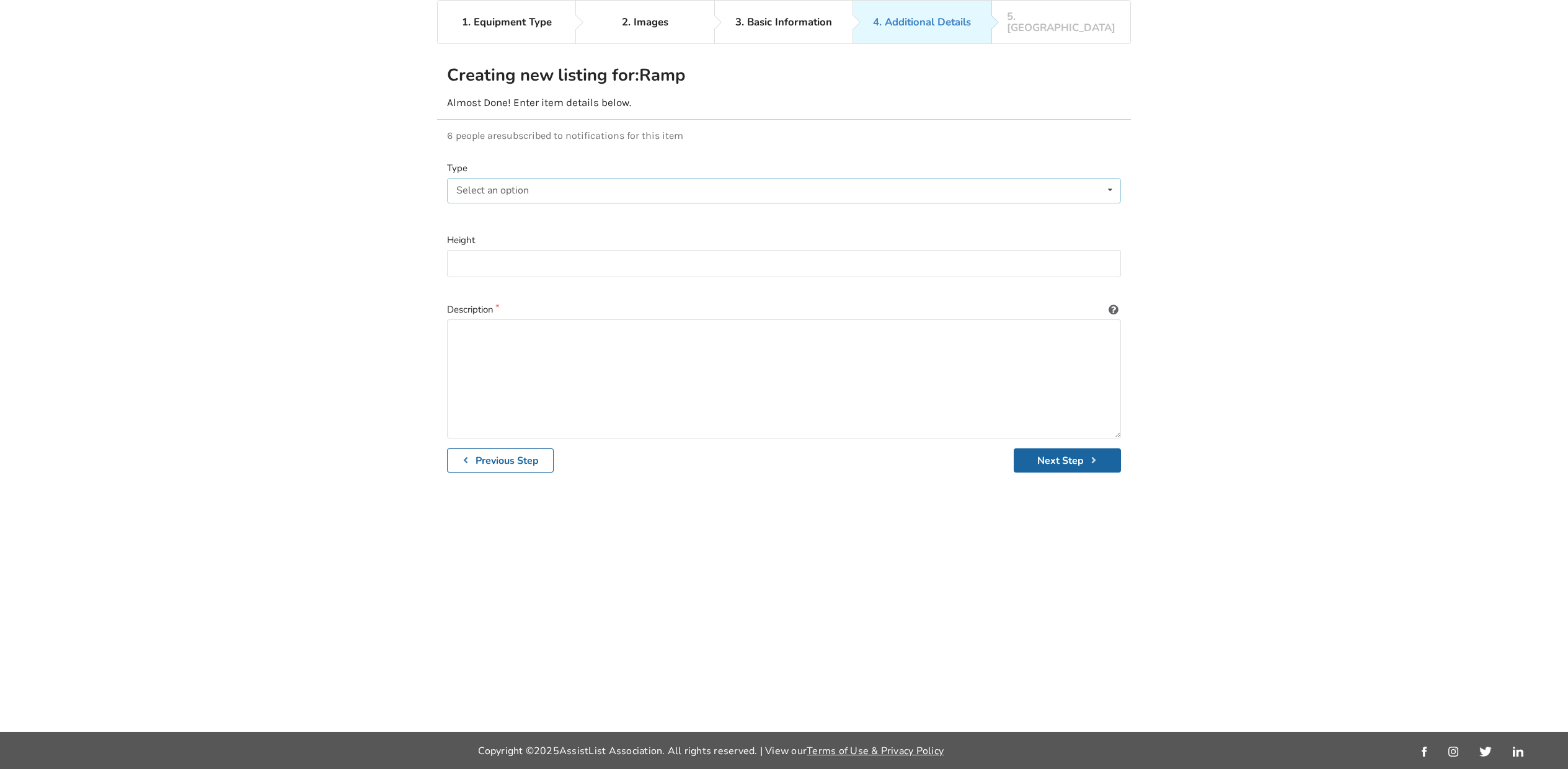
click at [484, 186] on div "Select an option" at bounding box center [492, 190] width 73 height 10
click at [470, 209] on span "Metal" at bounding box center [472, 215] width 26 height 13
click at [461, 250] on input at bounding box center [784, 263] width 674 height 28
click at [468, 319] on textarea at bounding box center [784, 379] width 674 height 119
type textarea "7' X 30" foldable aluminum wheel chair ramp with carry handle. Weighs 39 lb. or…"
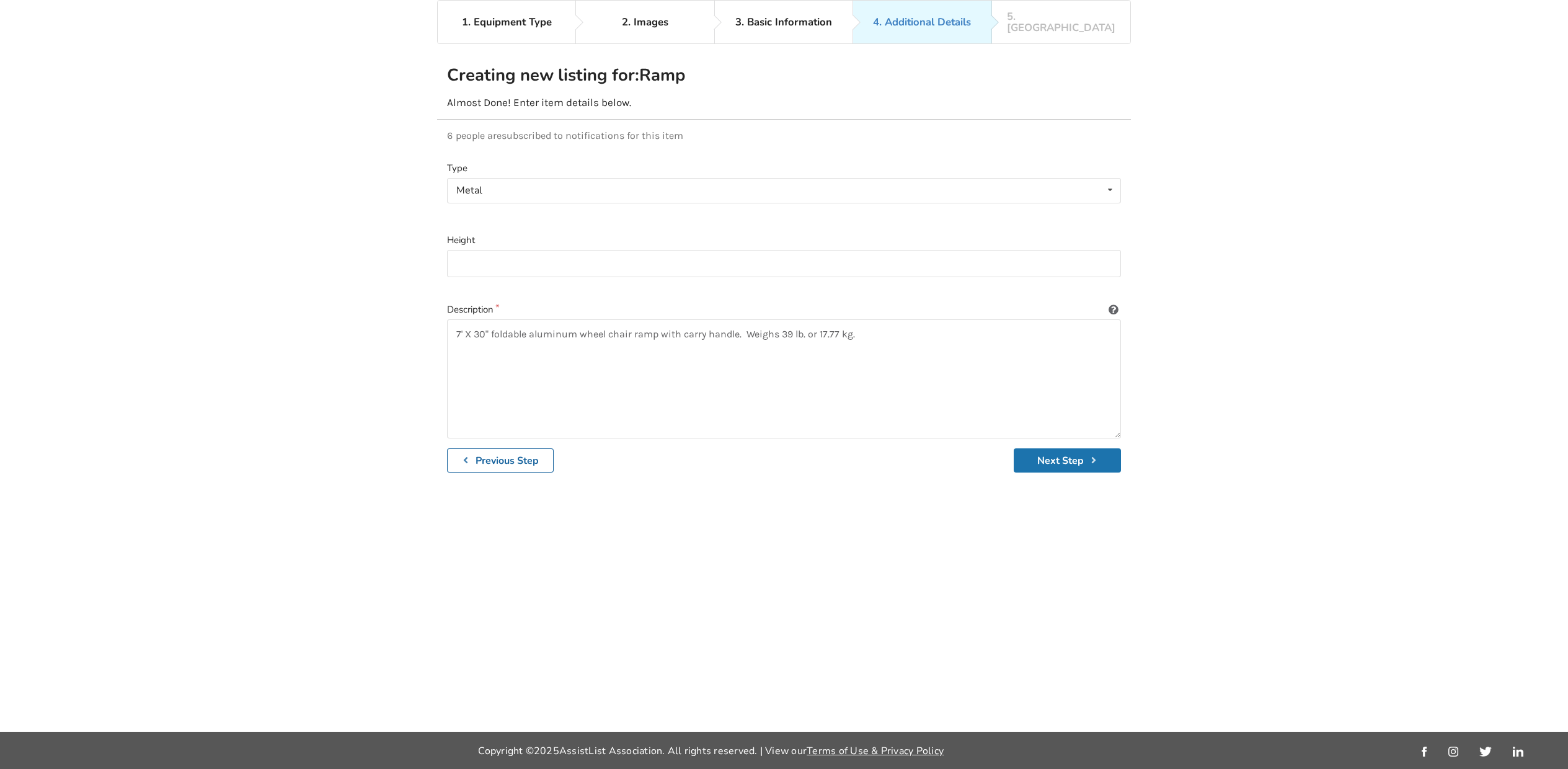
click at [1078, 448] on button "Next Step" at bounding box center [1068, 460] width 107 height 25
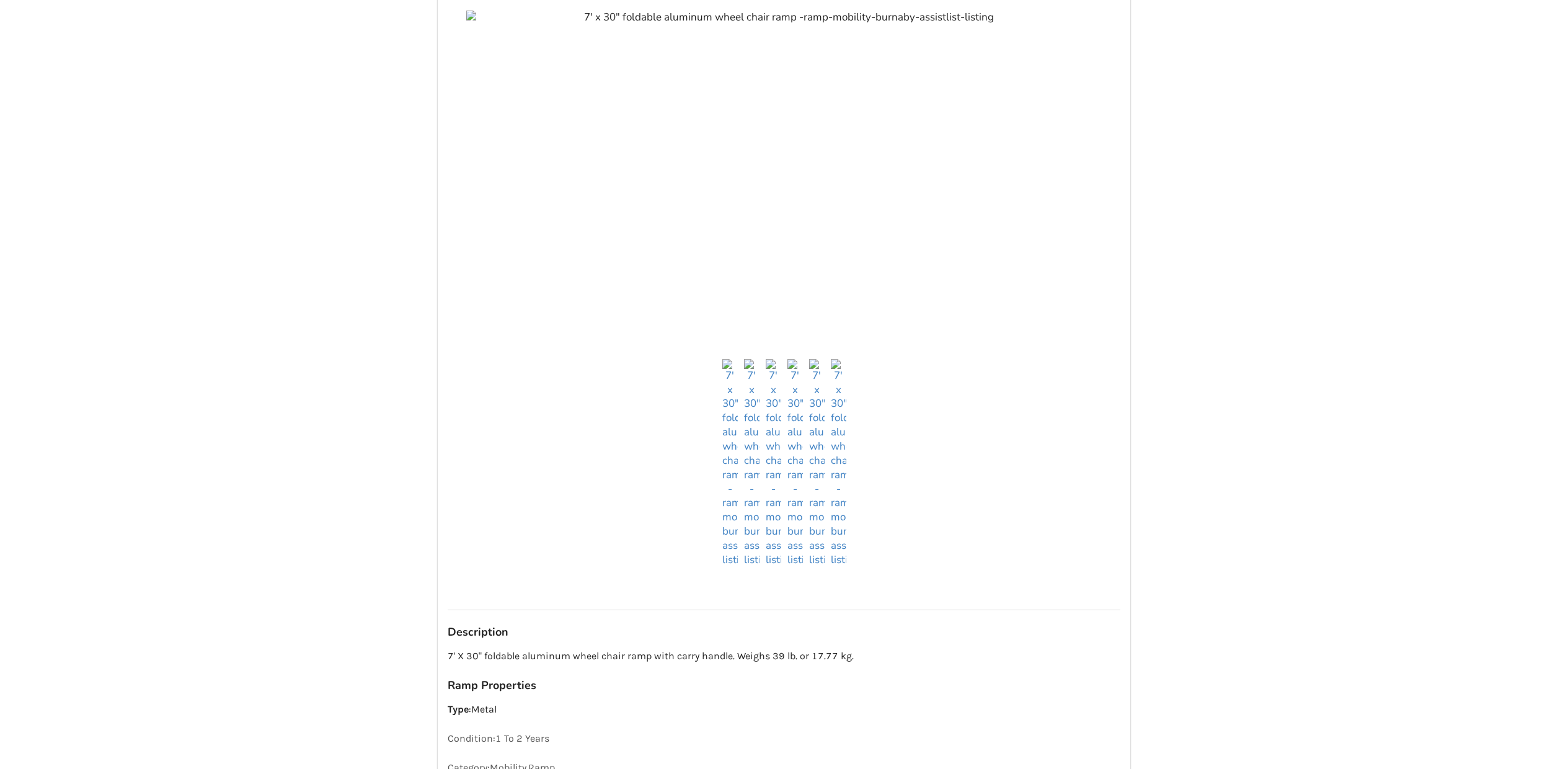
scroll to position [450, 0]
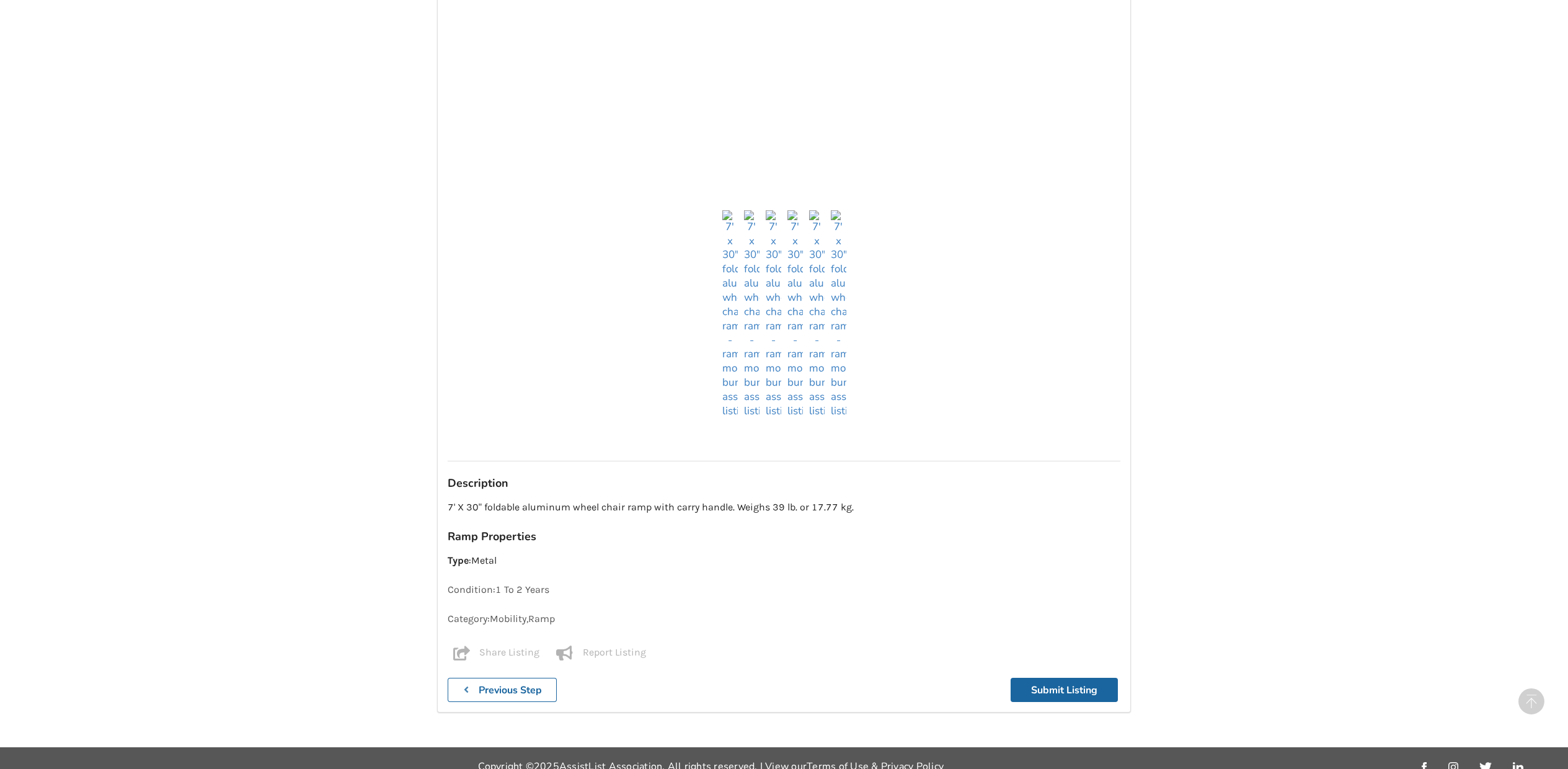
click at [858, 500] on p "7' X 30" foldable aluminum wheel chair ramp with carry handle. Weighs 39 lb. or…" at bounding box center [783, 507] width 673 height 14
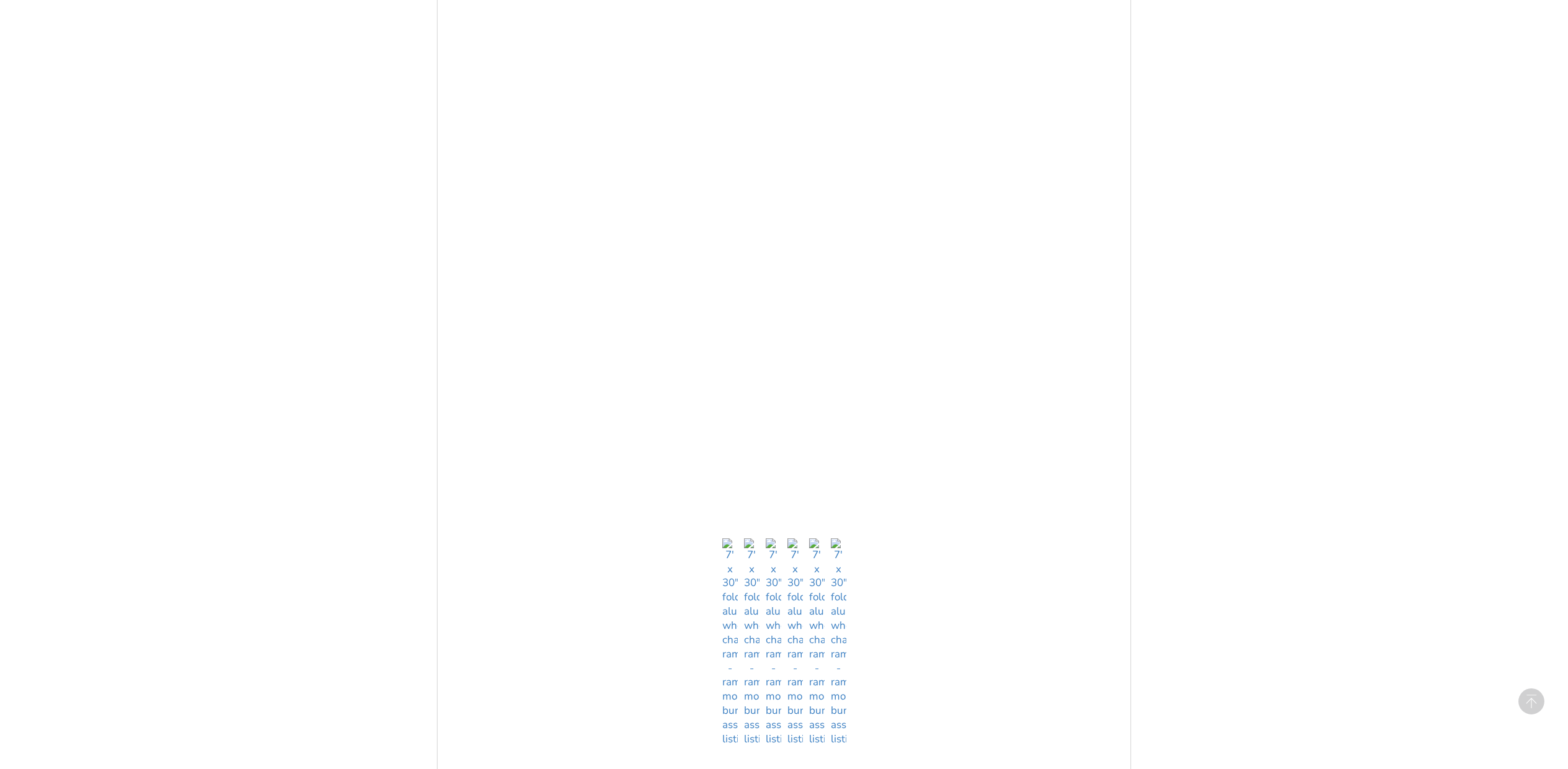
scroll to position [778, 0]
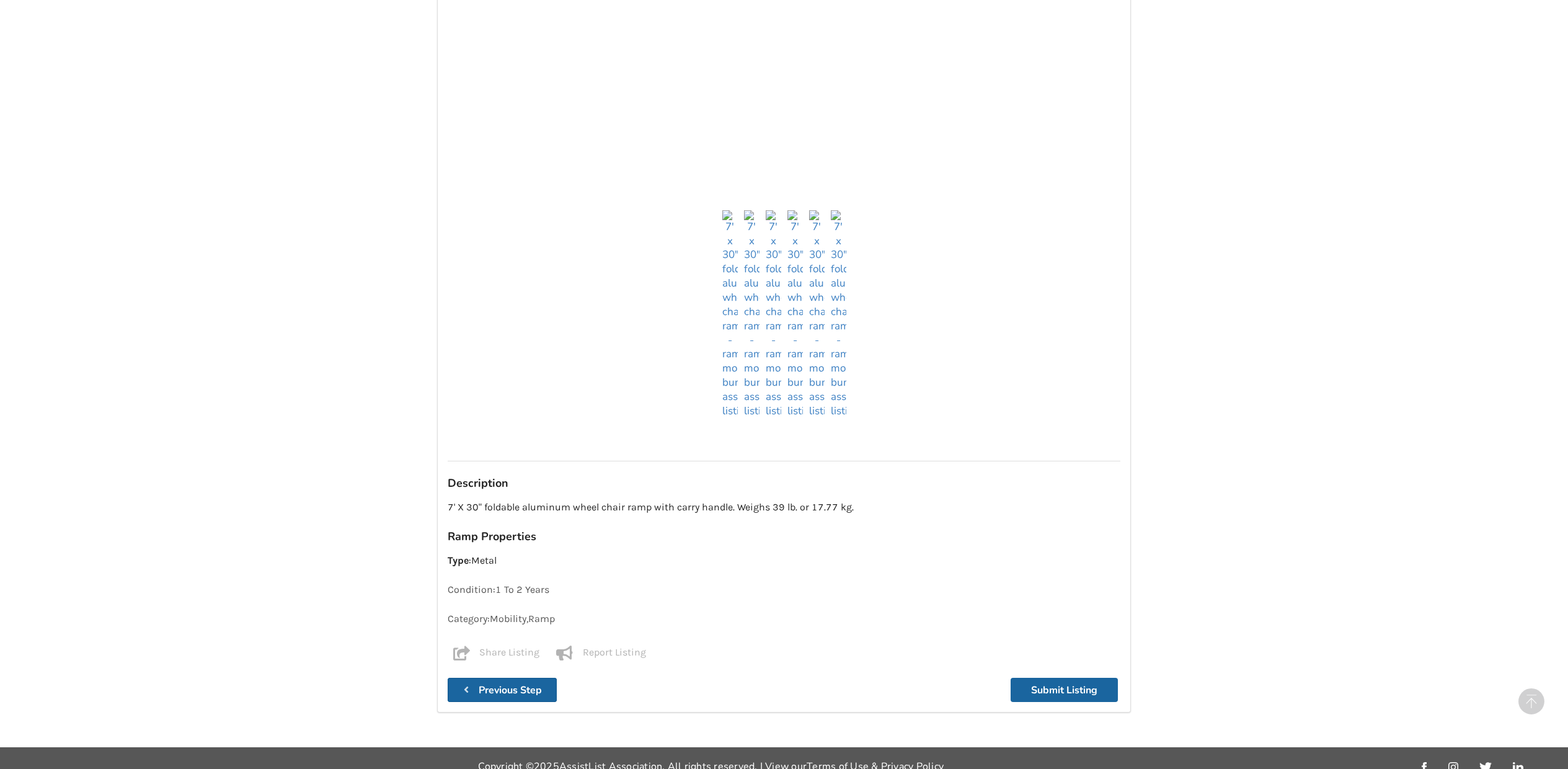
click at [522, 684] on b "Previous Step" at bounding box center [511, 690] width 63 height 13
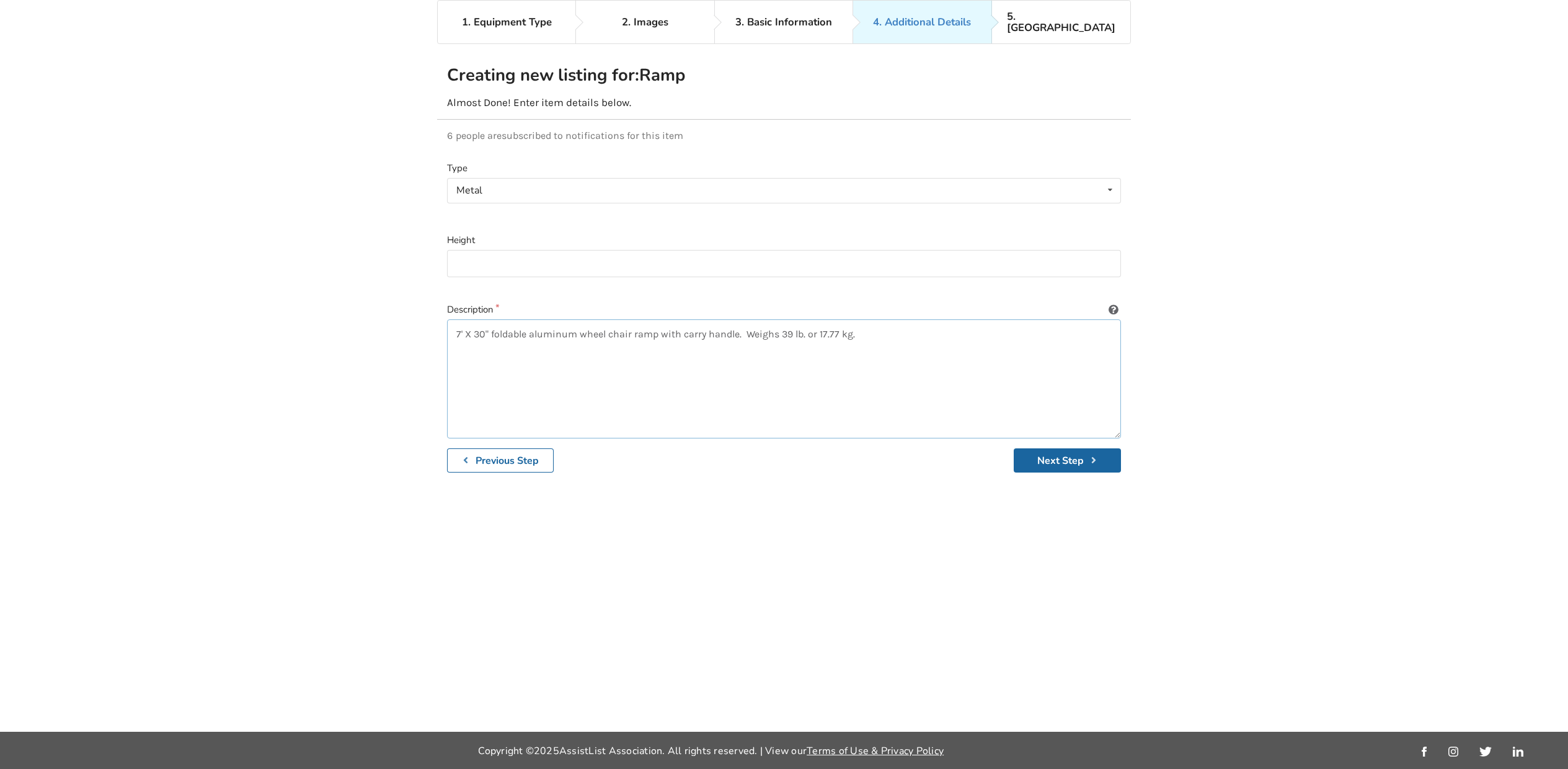
click at [868, 319] on textarea "7' X 30" foldable aluminum wheel chair ramp with carry handle. Weighs 39 lb. or…" at bounding box center [784, 379] width 674 height 119
click at [805, 319] on textarea "7' X 30" foldable aluminum wheel chair ramp with carry handle. Weighs 39 lb. or…" at bounding box center [784, 379] width 674 height 119
click at [980, 319] on textarea "7' X 30" foldable aluminum wheel chair ramp with carry handle. Weighs 39 lbs. o…" at bounding box center [784, 379] width 674 height 119
click at [974, 319] on textarea "7' X 30" foldable aluminum wheel chair ramp with carry handle. Weighs 39 lbs. o…" at bounding box center [784, 379] width 674 height 119
click at [1017, 319] on textarea "7' X 30" foldable aluminum wheel chair ramp with carry handle. Weighs 39 lbs. o…" at bounding box center [784, 379] width 674 height 119
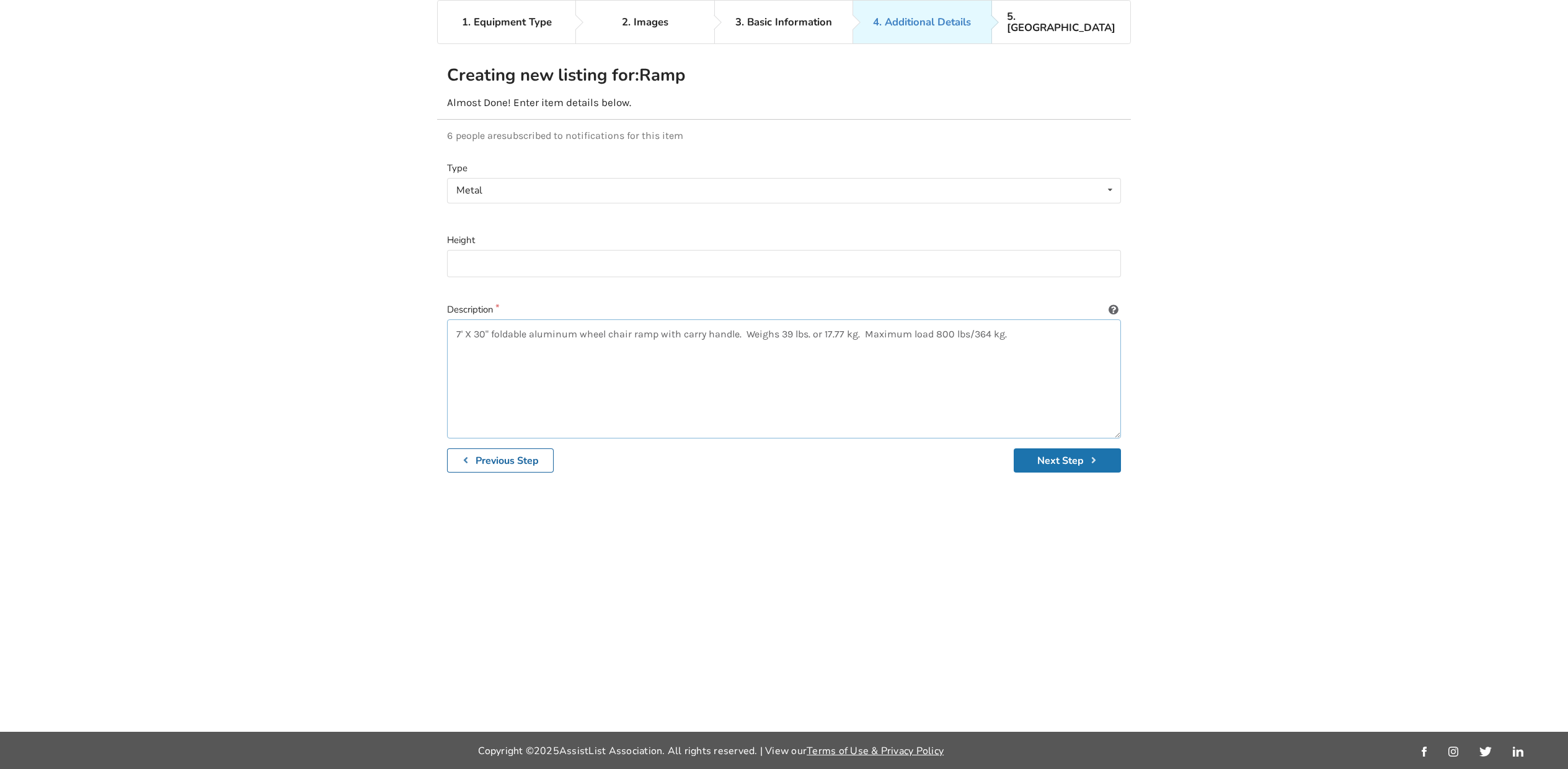
type textarea "7' X 30" foldable aluminum wheel chair ramp with carry handle. Weighs 39 lbs. o…"
click at [1059, 448] on button "Next Step" at bounding box center [1068, 460] width 107 height 25
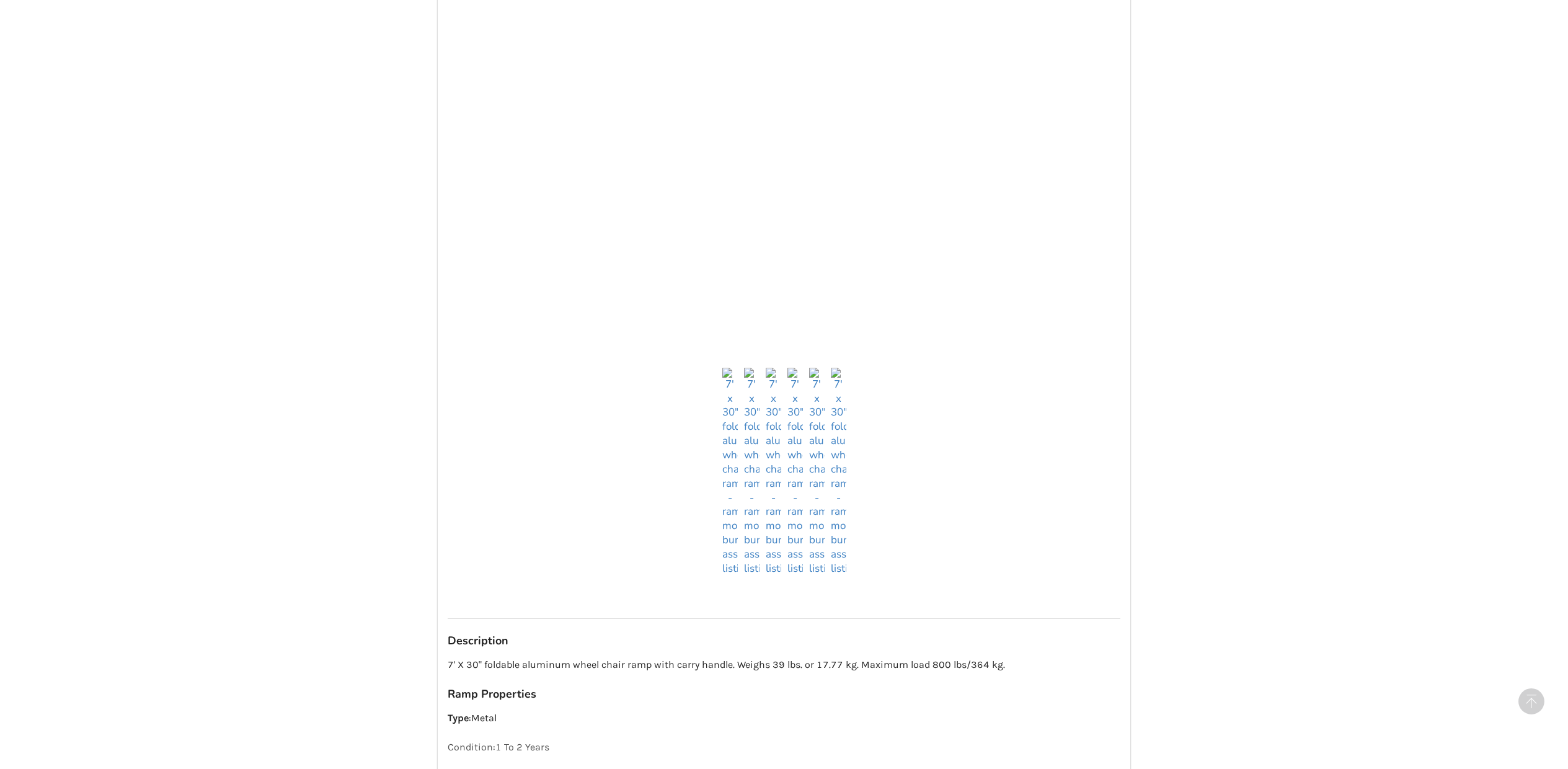
scroll to position [778, 0]
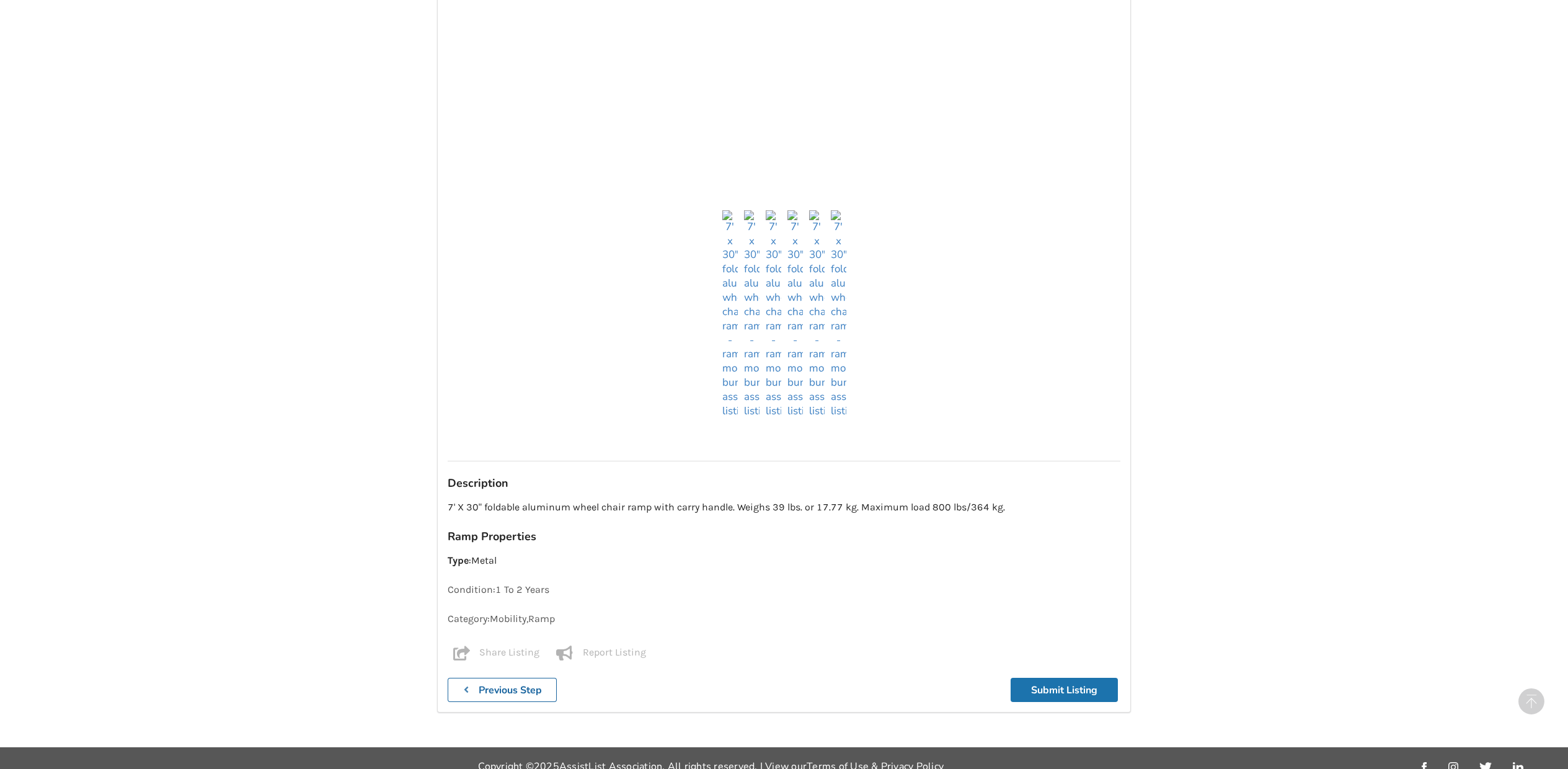
click at [1072, 677] on button "Submit Listing" at bounding box center [1065, 689] width 107 height 25
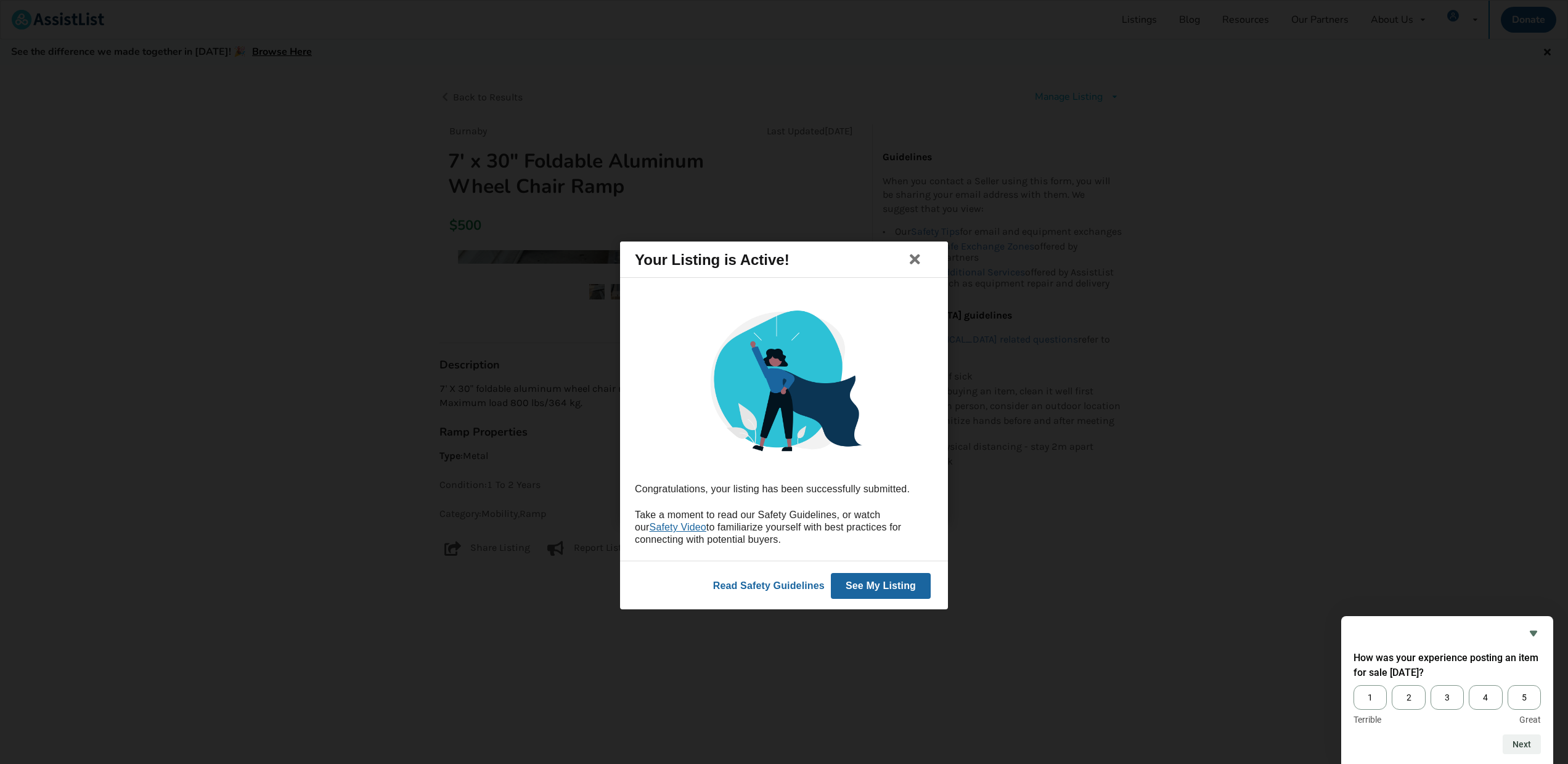
drag, startPoint x: 1529, startPoint y: 696, endPoint x: 1522, endPoint y: 737, distance: 41.6
click at [1529, 696] on span "5" at bounding box center [1524, 696] width 33 height 24
click at [1508, 685] on input "5" at bounding box center [1508, 685] width 0 height 0
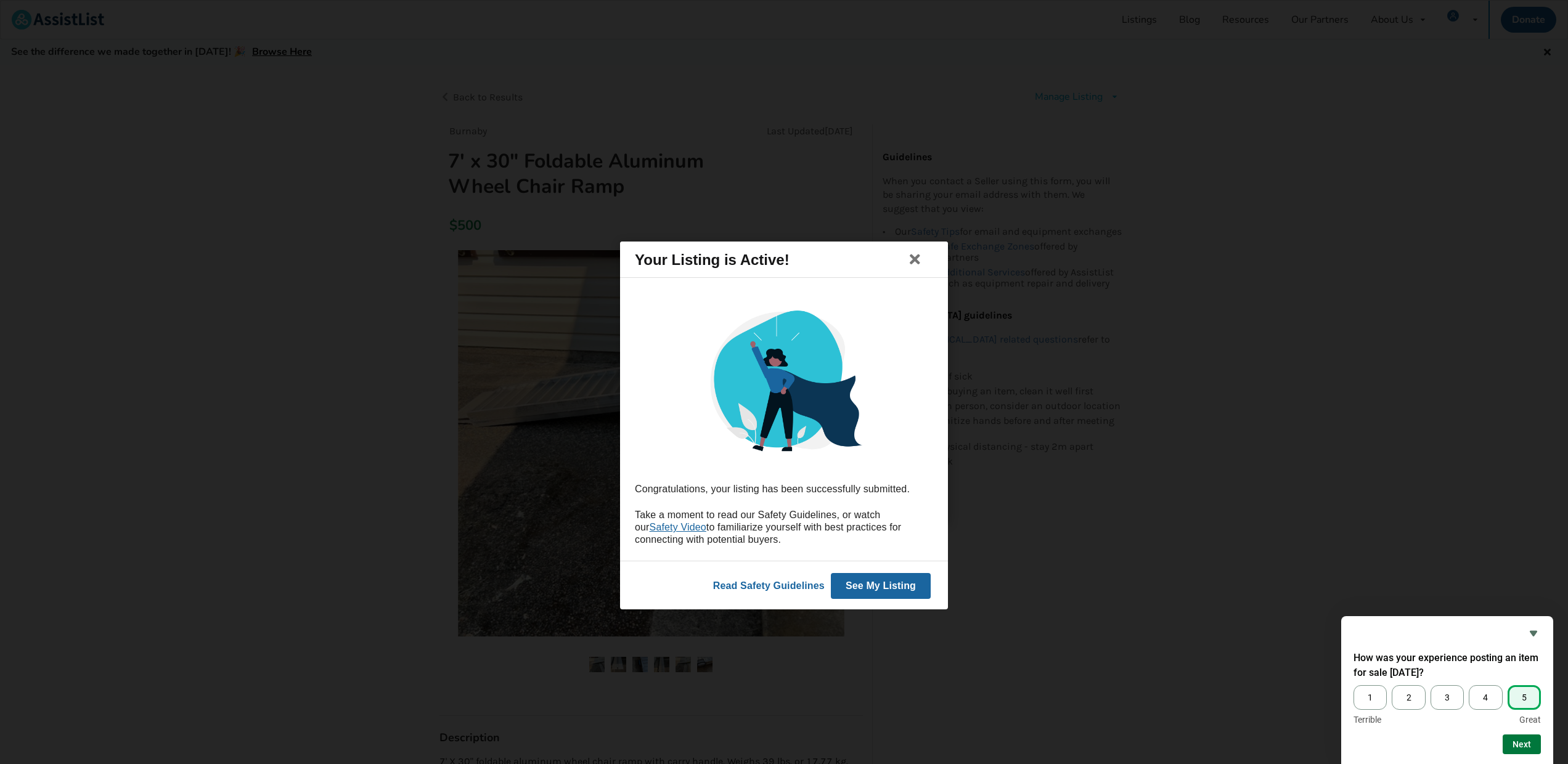
click at [1522, 743] on button "Next" at bounding box center [1522, 744] width 38 height 20
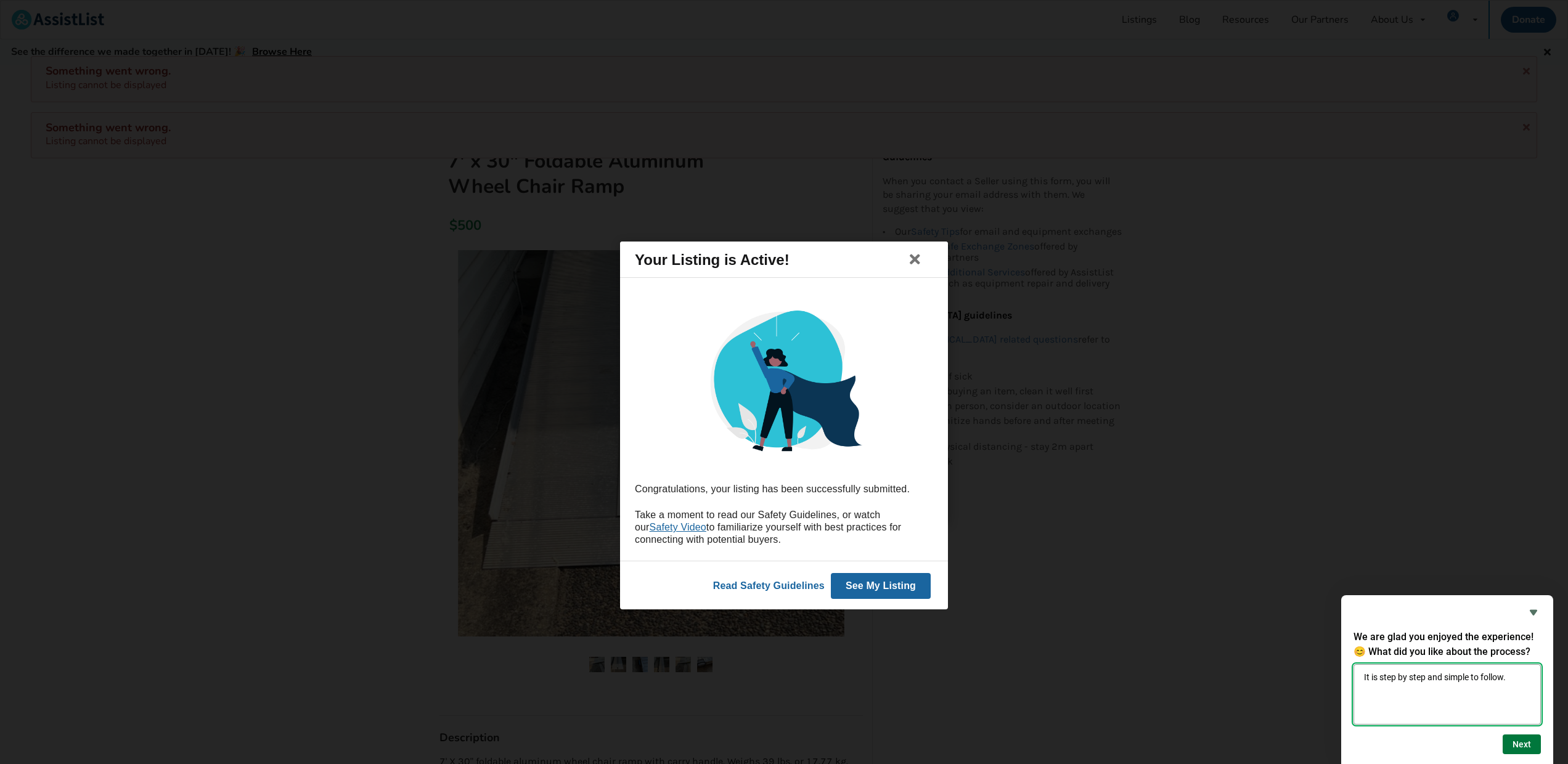
type textarea "It is step by step and simple to follow."
click at [1529, 743] on button "Next" at bounding box center [1522, 744] width 38 height 20
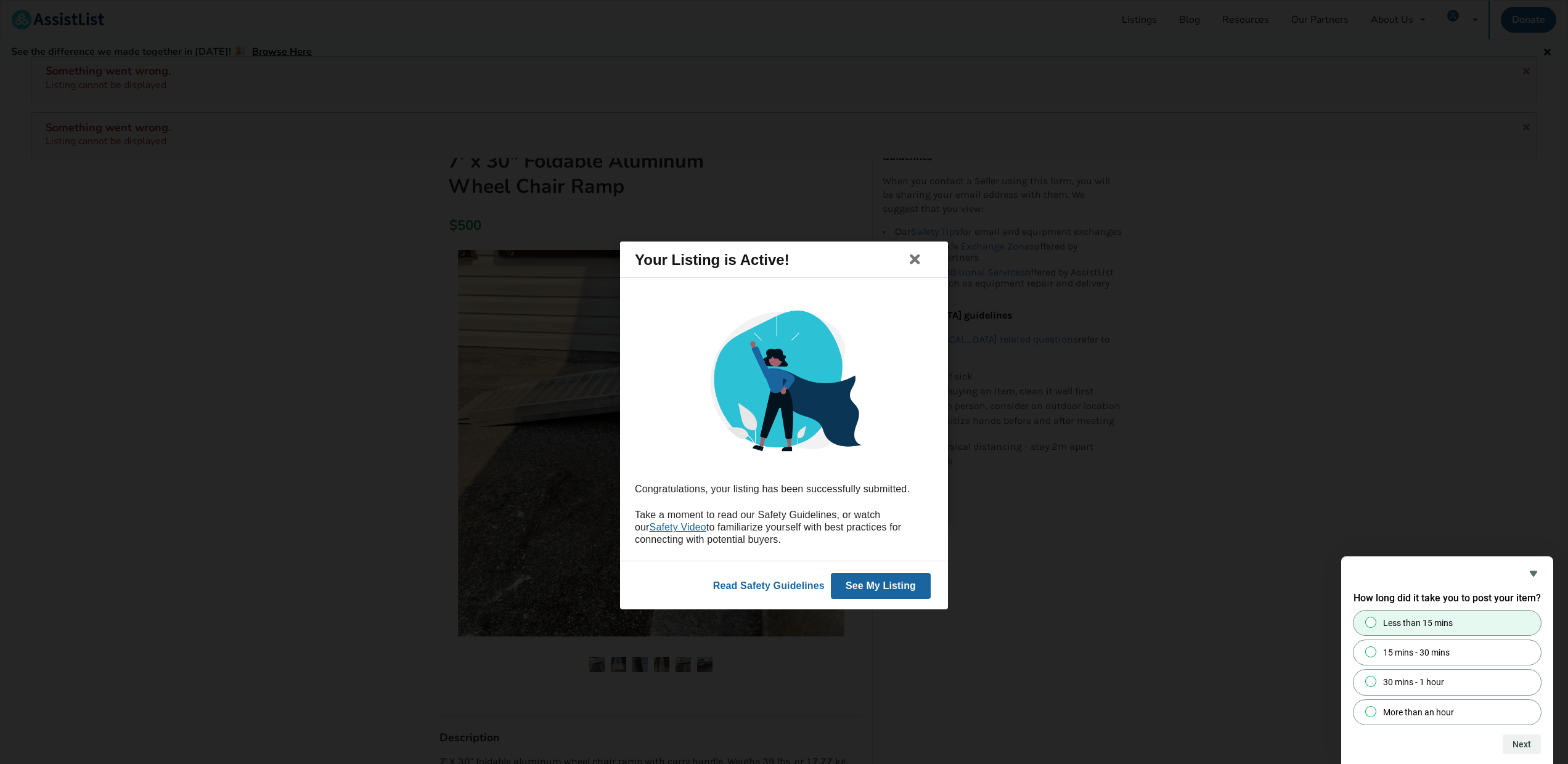
click at [1372, 622] on input "Less than 15 mins" at bounding box center [1371, 622] width 8 height 8
radio input "true"
click at [1533, 746] on button "Next" at bounding box center [1522, 744] width 38 height 20
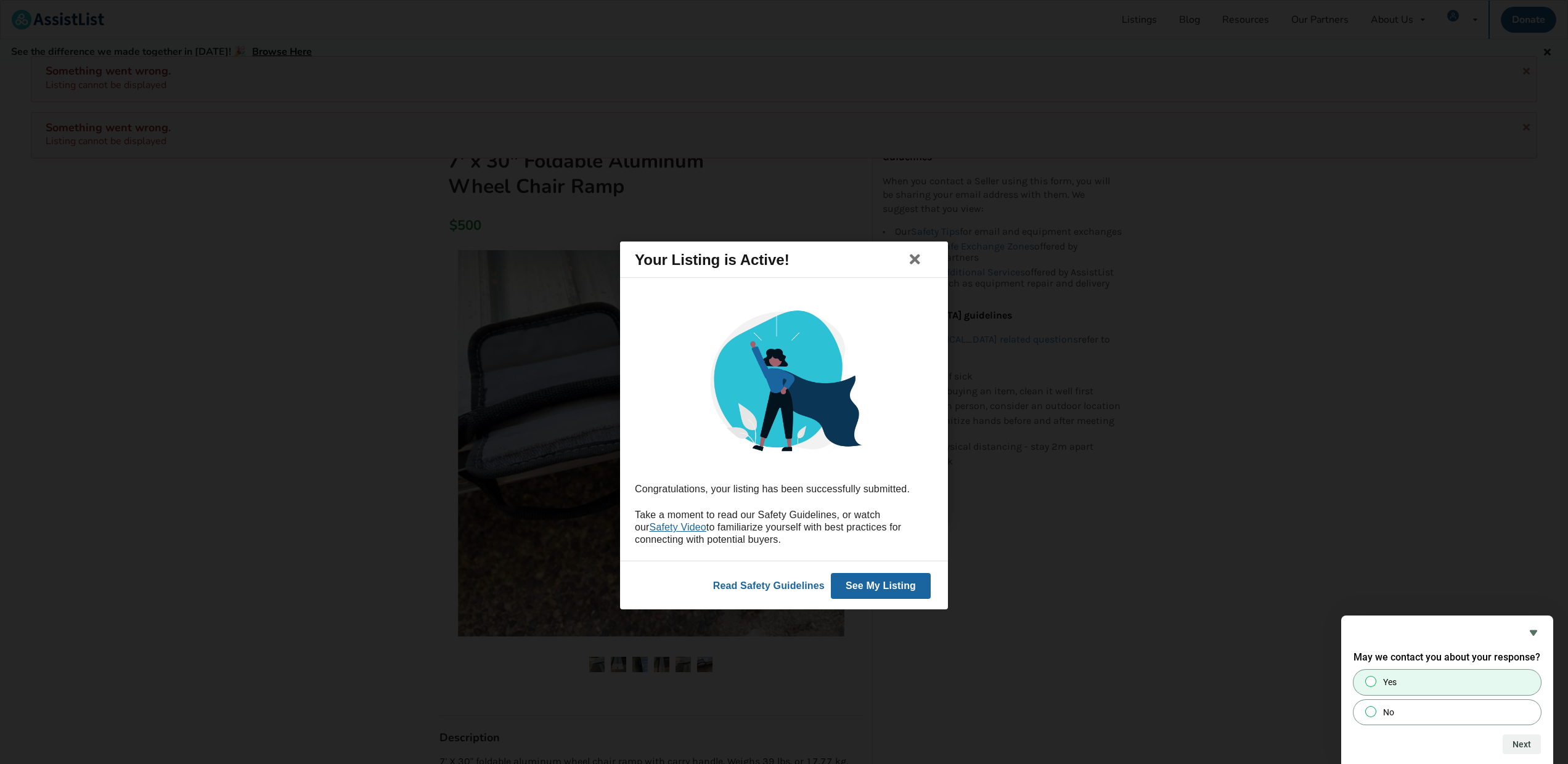
click at [1370, 680] on input "Yes" at bounding box center [1371, 682] width 8 height 8
radio input "true"
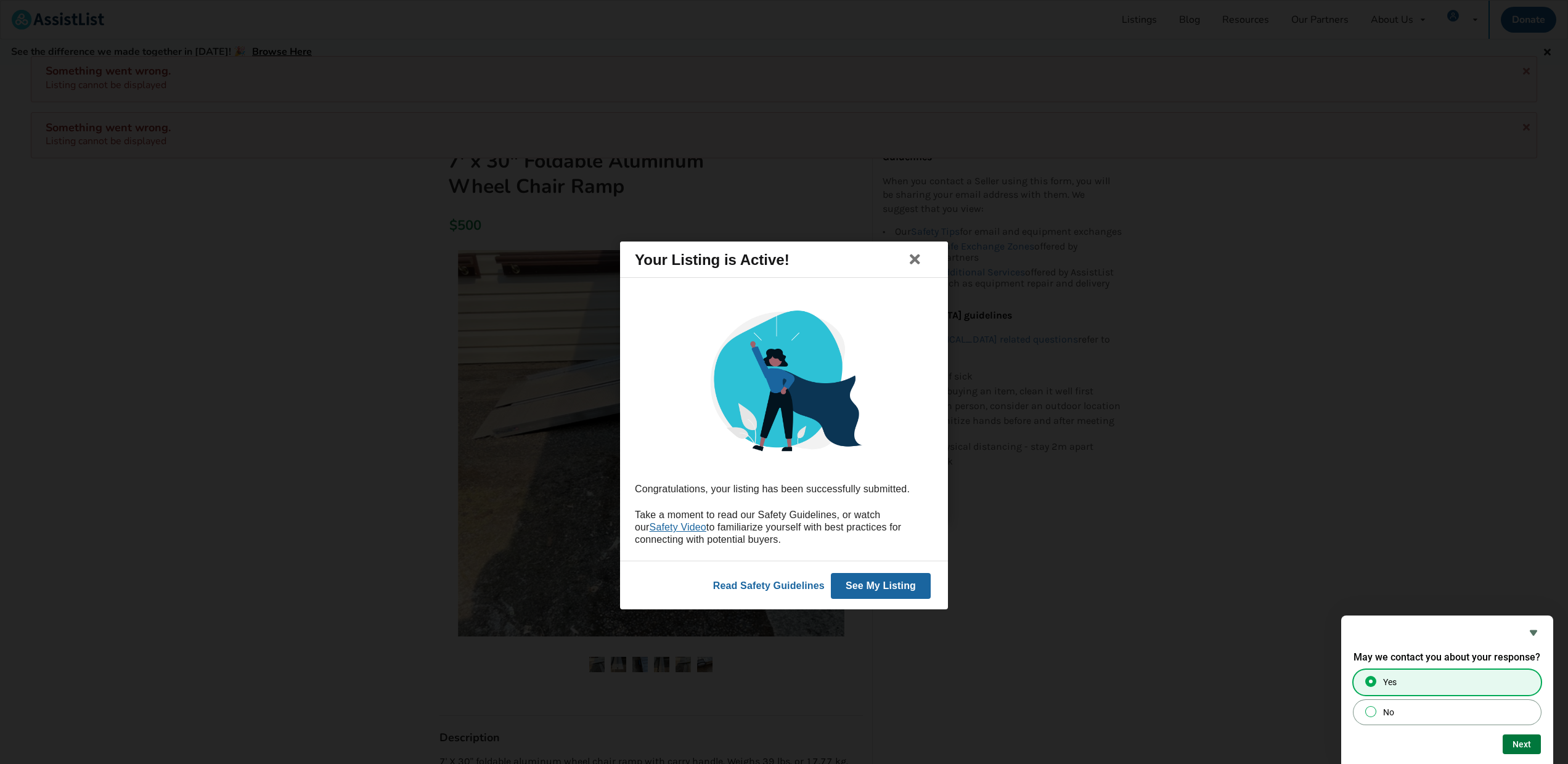
click at [1532, 744] on button "Next" at bounding box center [1522, 744] width 38 height 20
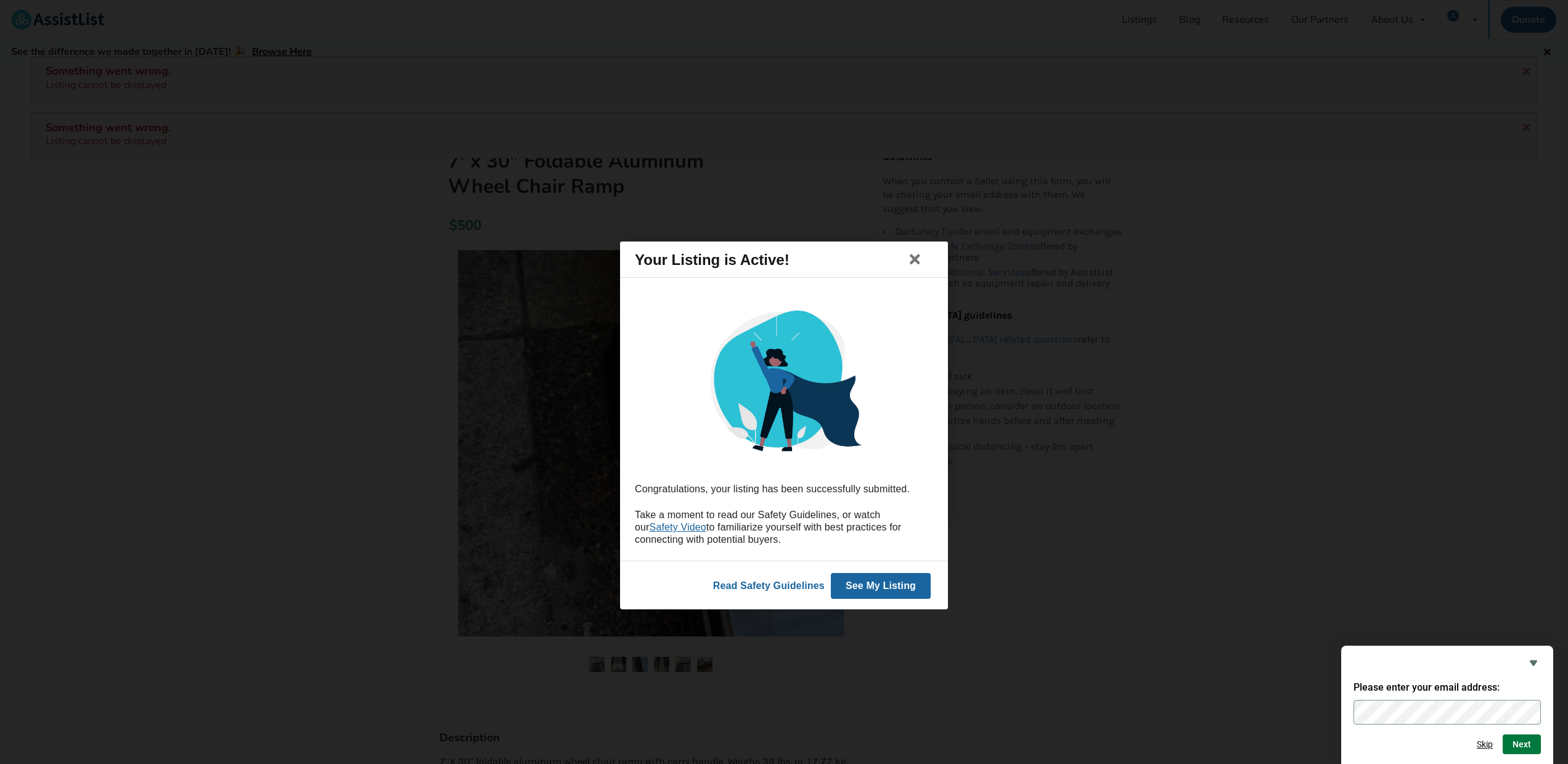
click at [1525, 744] on button "Next" at bounding box center [1522, 744] width 38 height 20
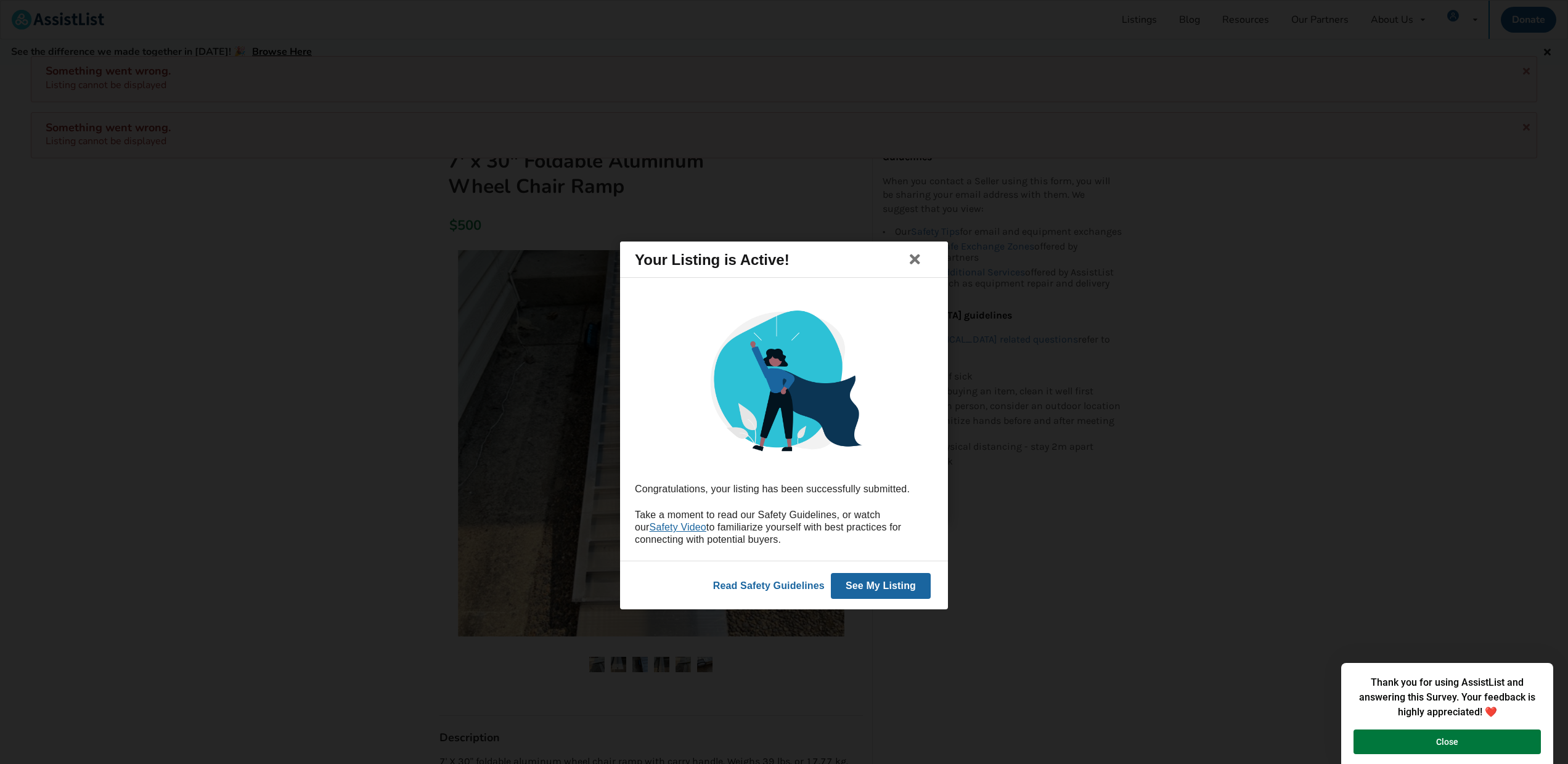
click at [1445, 740] on button "Close" at bounding box center [1447, 741] width 187 height 24
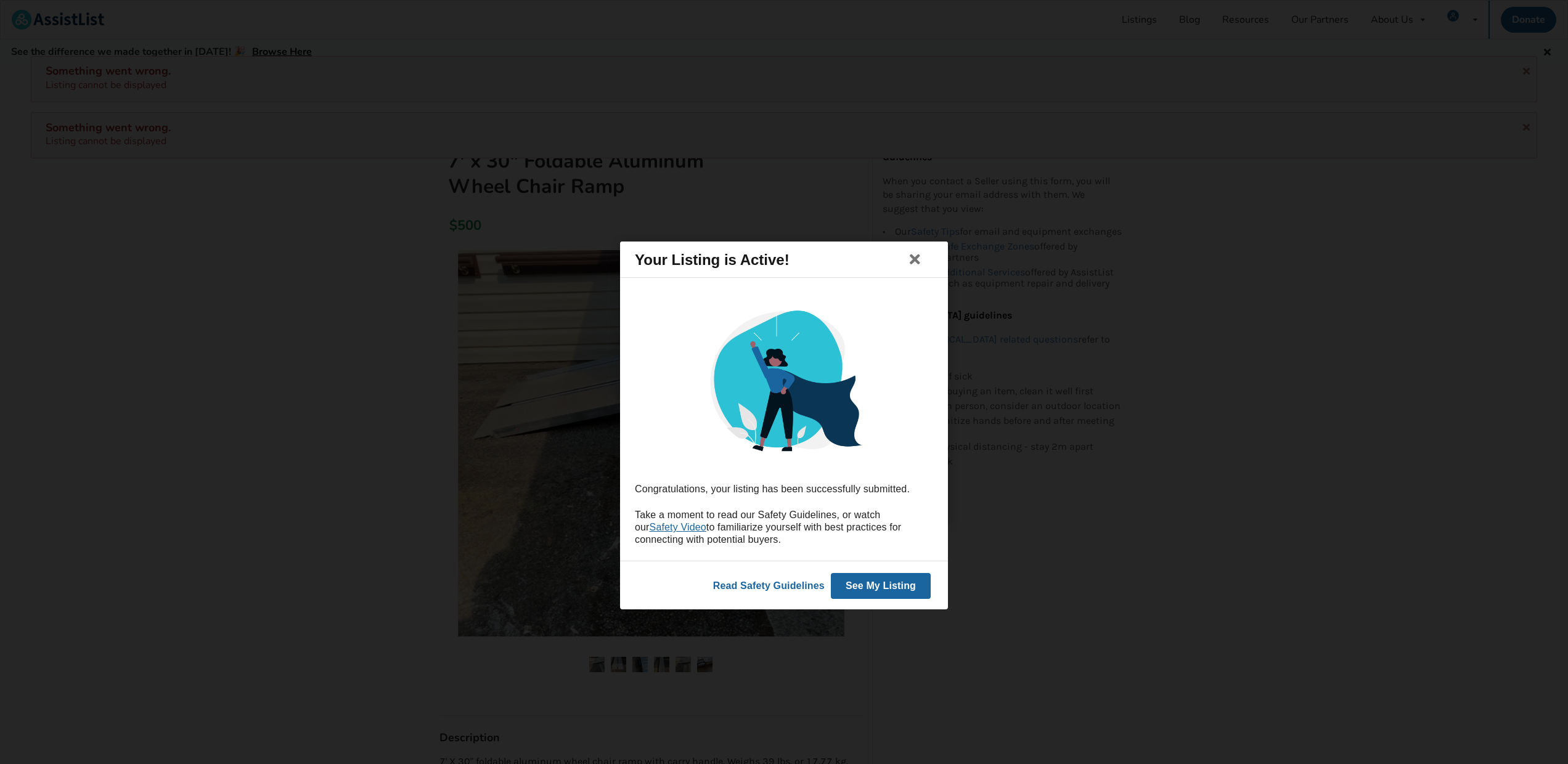
click at [854, 583] on button "See My Listing" at bounding box center [881, 586] width 100 height 26
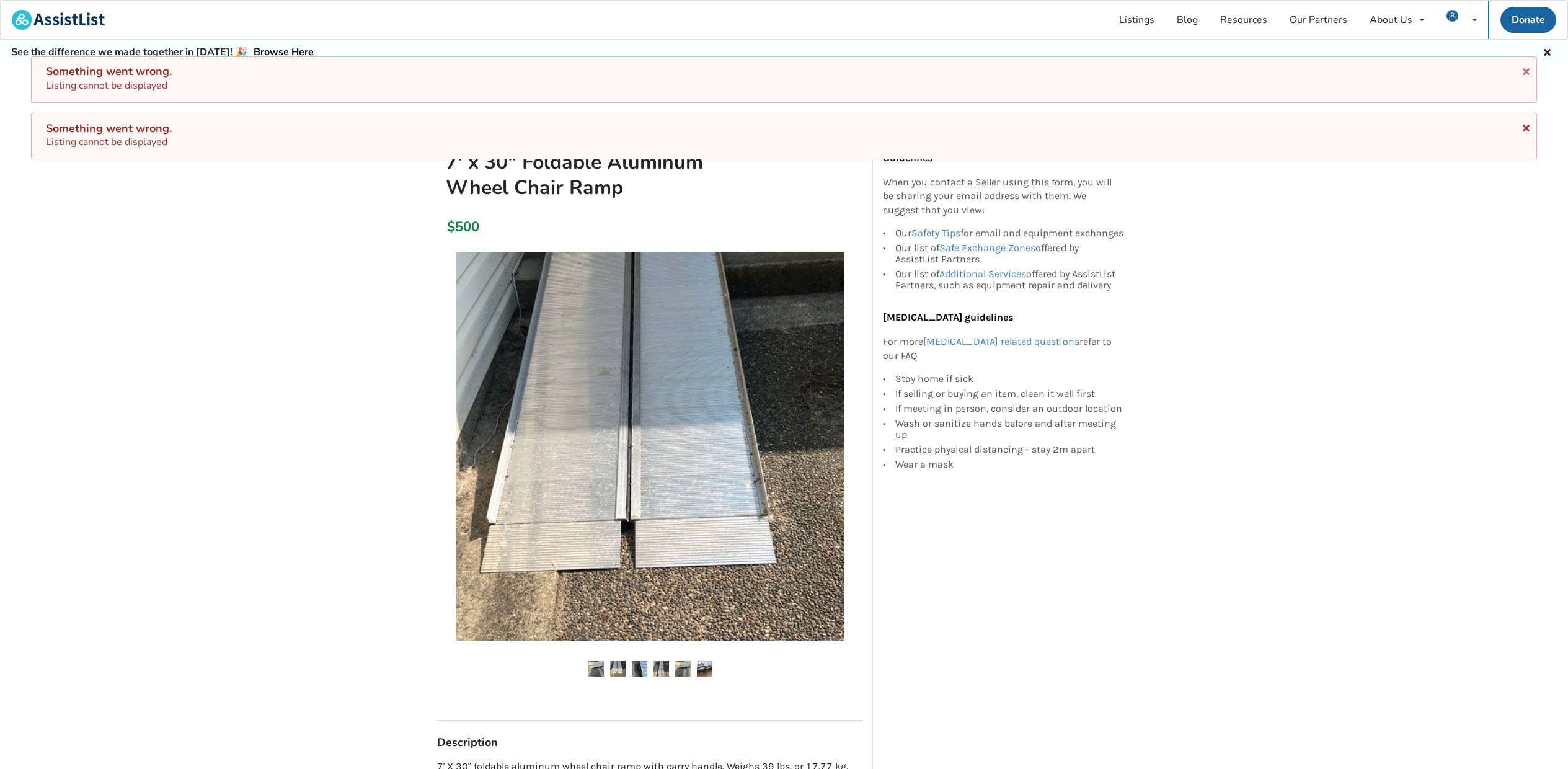
click at [1524, 124] on icon at bounding box center [1526, 126] width 12 height 10
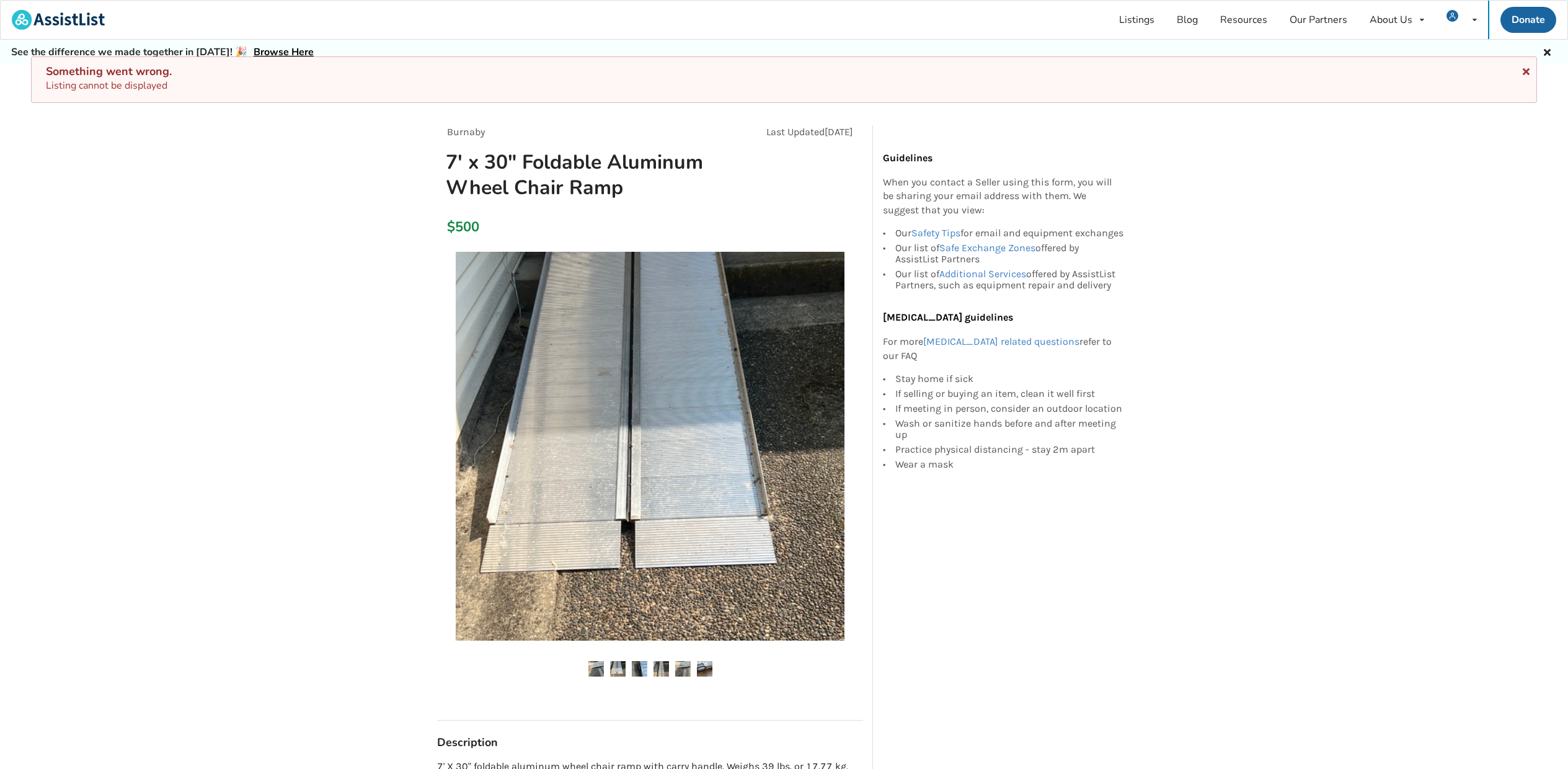
click at [1524, 71] on icon at bounding box center [1526, 70] width 12 height 10
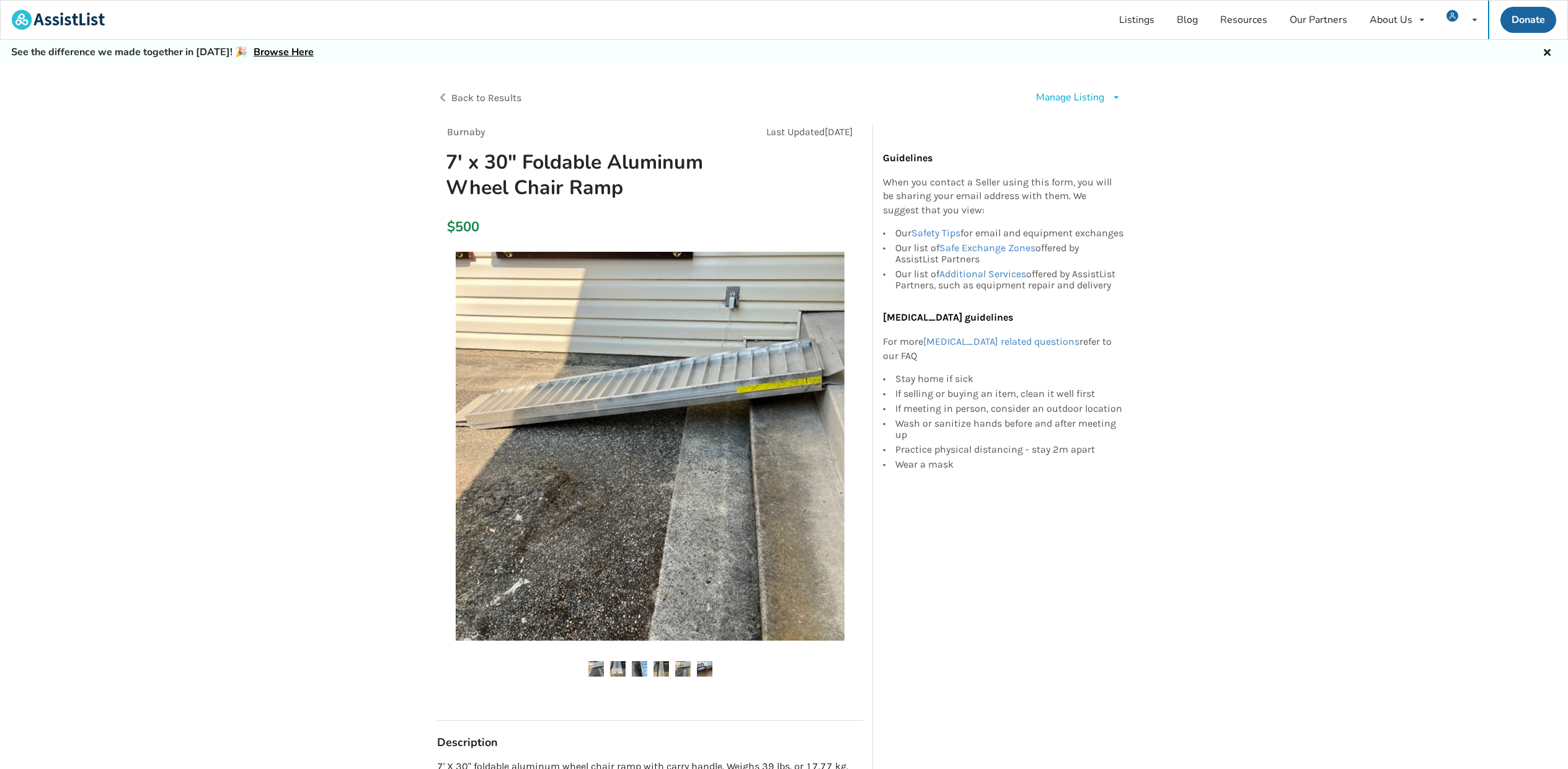
click at [1080, 96] on div "Manage Listing" at bounding box center [1070, 98] width 68 height 14
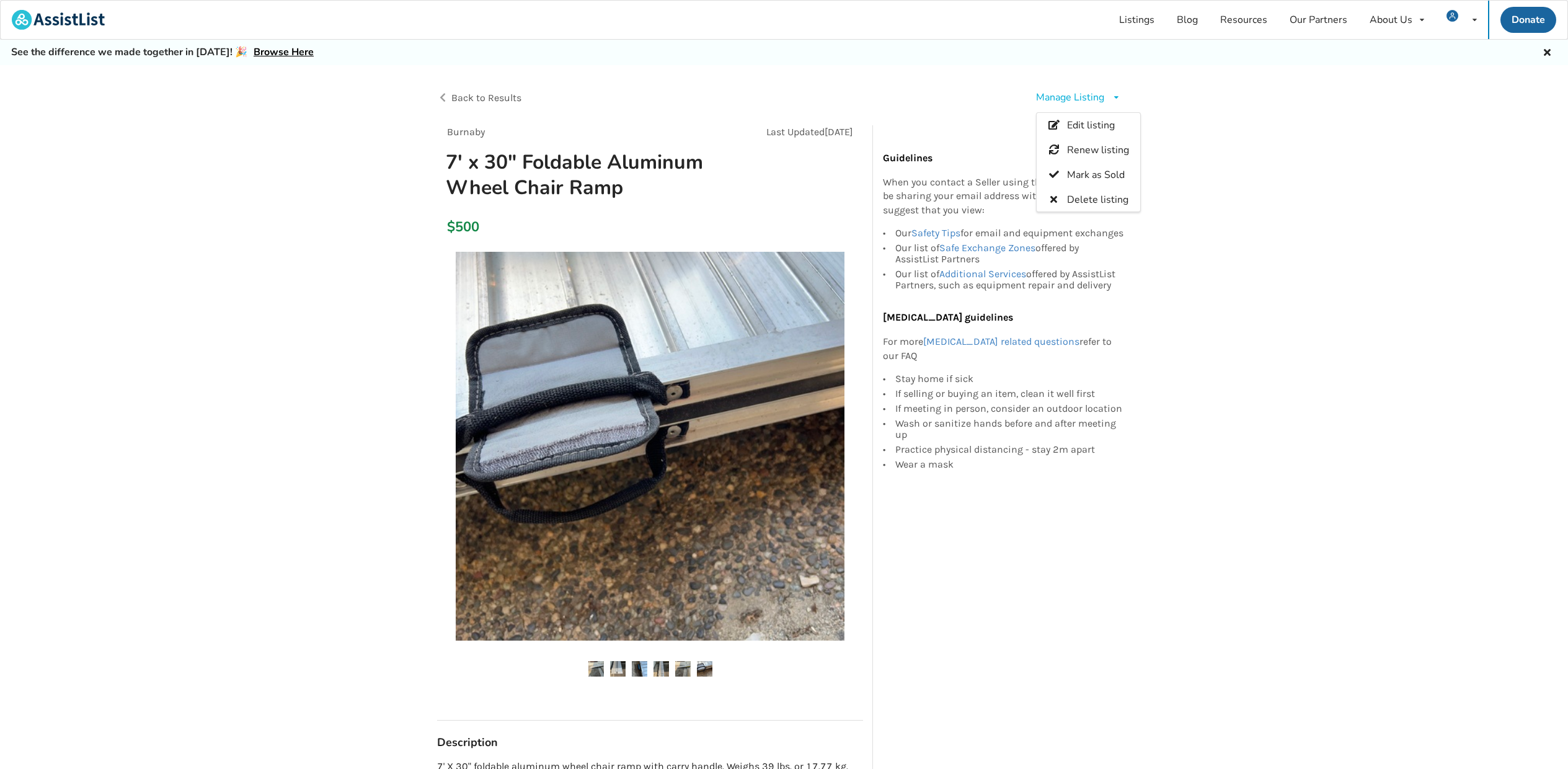
click at [1080, 96] on div "Manage Listing" at bounding box center [1070, 98] width 68 height 14
click at [1254, 125] on div "Back to Results Manage Listing Edit listing Renew listing Mark as Sold Delete l…" at bounding box center [784, 526] width 1568 height 922
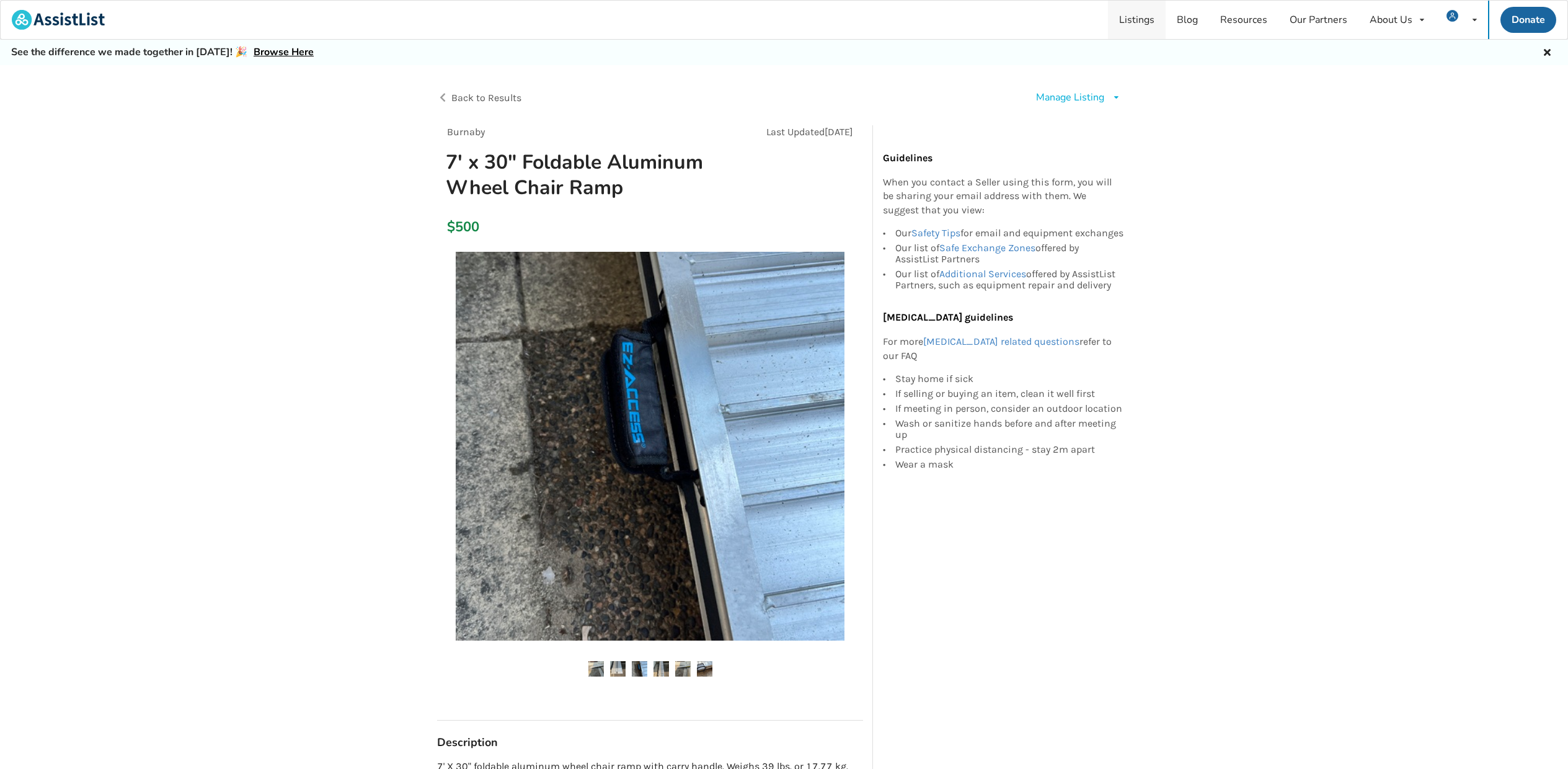
click at [1140, 19] on link "Listings" at bounding box center [1136, 20] width 58 height 39
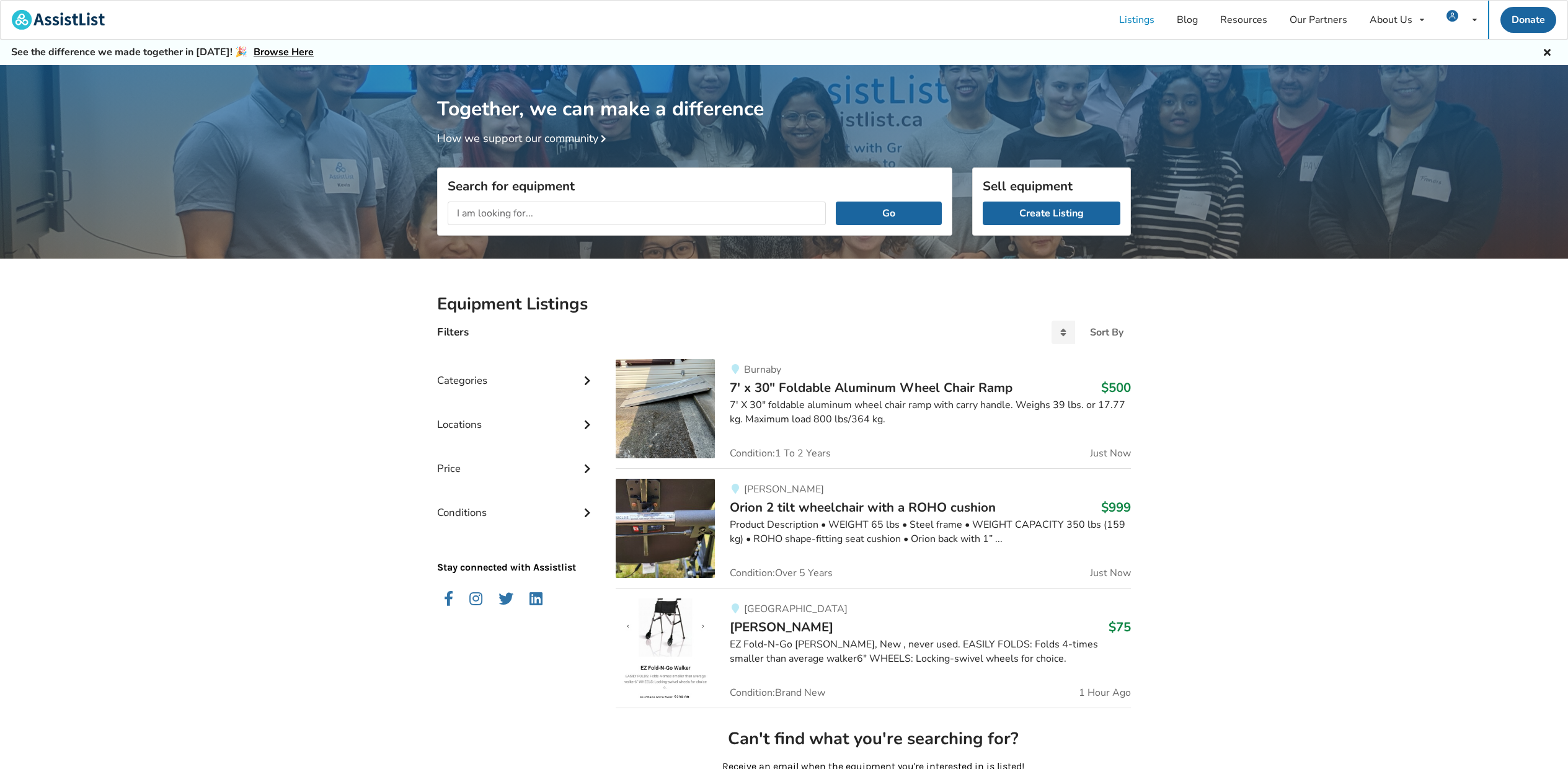
click at [512, 209] on input "text" at bounding box center [636, 213] width 379 height 24
type input "wheel chair ramp."
click at [884, 213] on button "Go" at bounding box center [889, 213] width 106 height 24
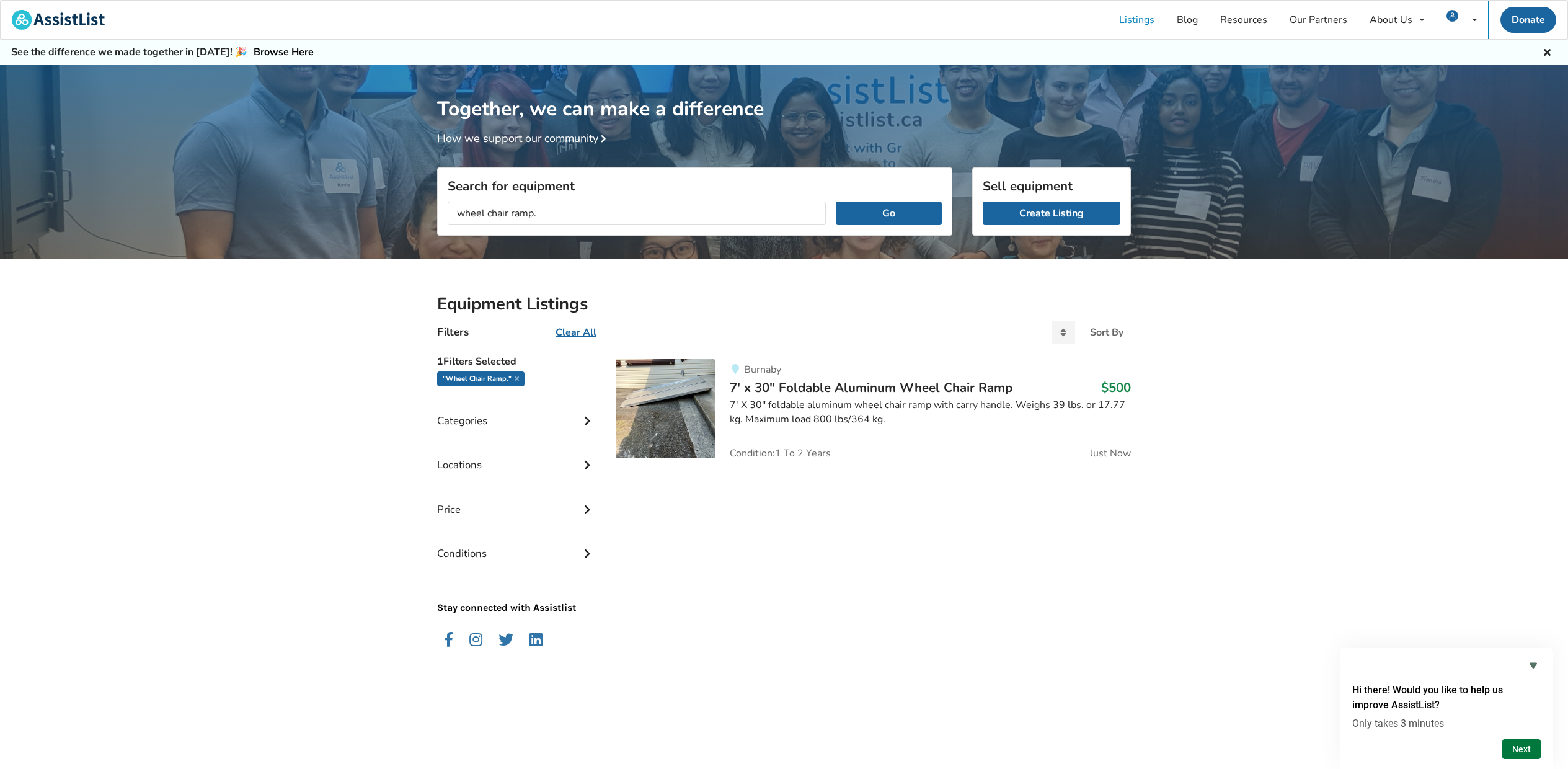
click at [1521, 745] on button "Next" at bounding box center [1521, 748] width 39 height 20
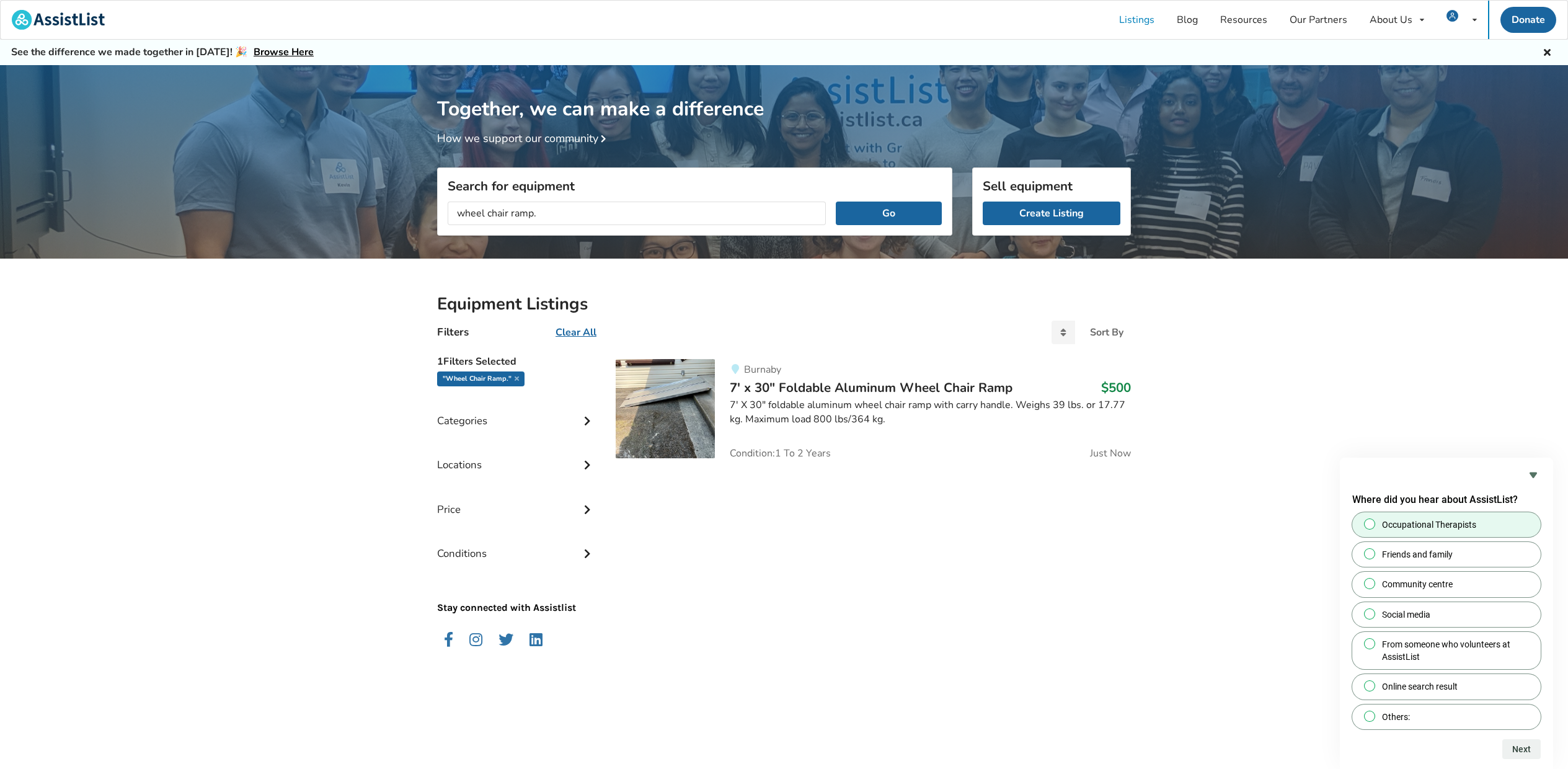
click at [1369, 525] on input "Occupational Therapists" at bounding box center [1370, 523] width 8 height 8
radio input "true"
click at [1524, 749] on button "Next" at bounding box center [1521, 748] width 39 height 20
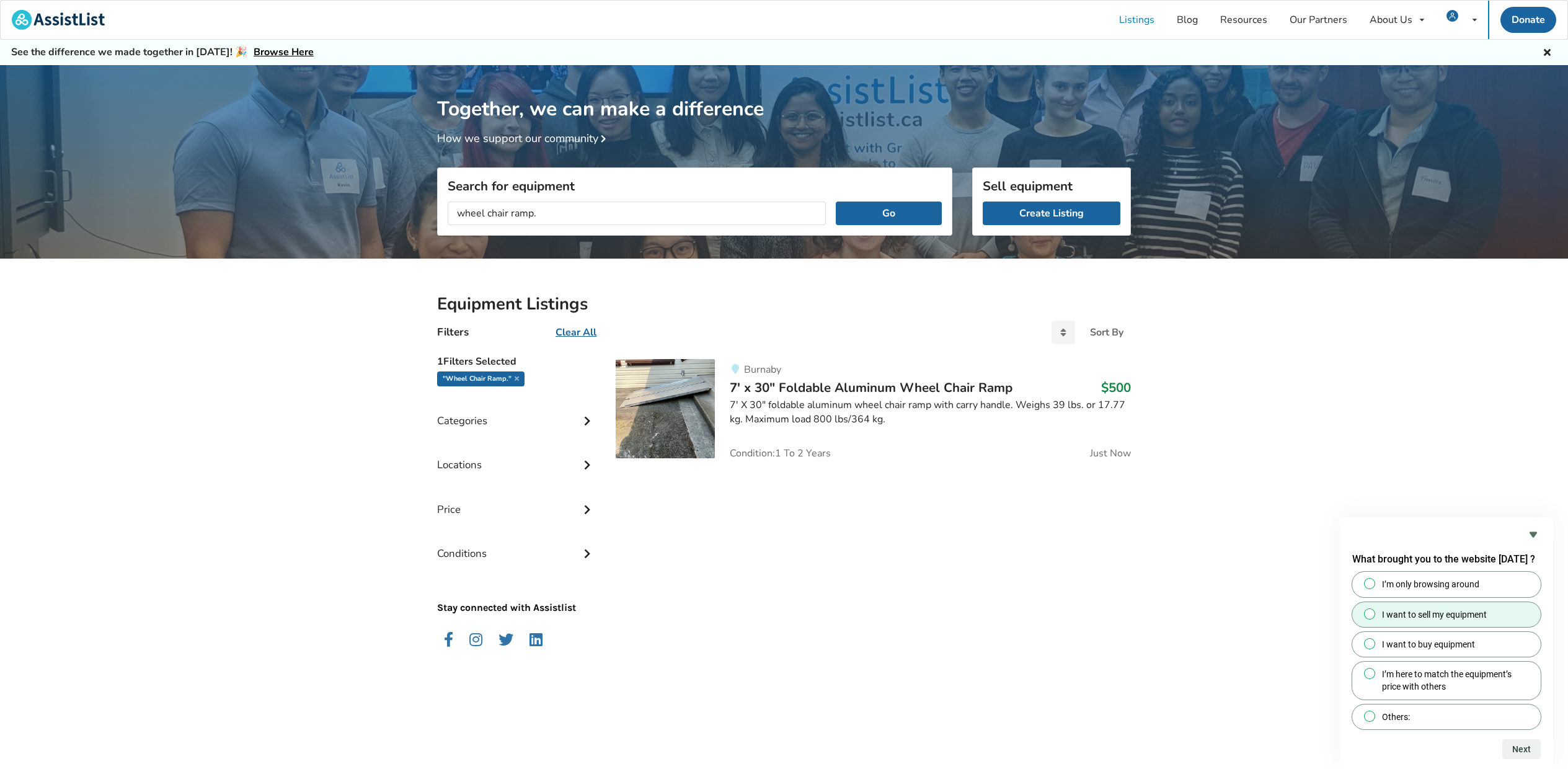
click at [1371, 614] on input "I want to sell my equipment" at bounding box center [1370, 613] width 8 height 8
radio input "true"
click at [1524, 749] on button "Next" at bounding box center [1521, 748] width 39 height 20
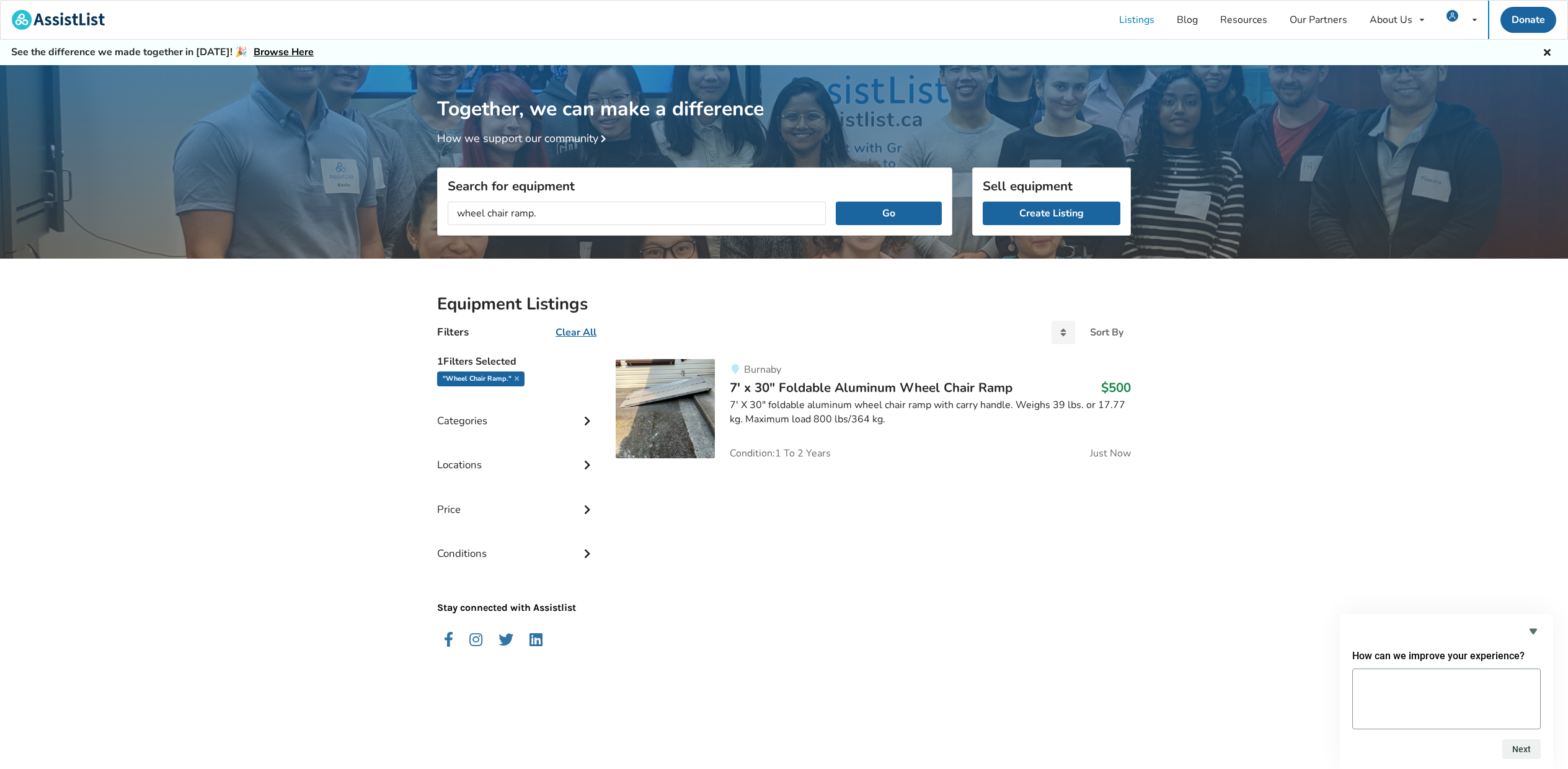
click at [1379, 682] on textarea at bounding box center [1446, 699] width 188 height 61
type textarea "I"
type textarea "So far I think it is pretty good the way it is."
click at [1517, 749] on button "Next" at bounding box center [1521, 748] width 39 height 20
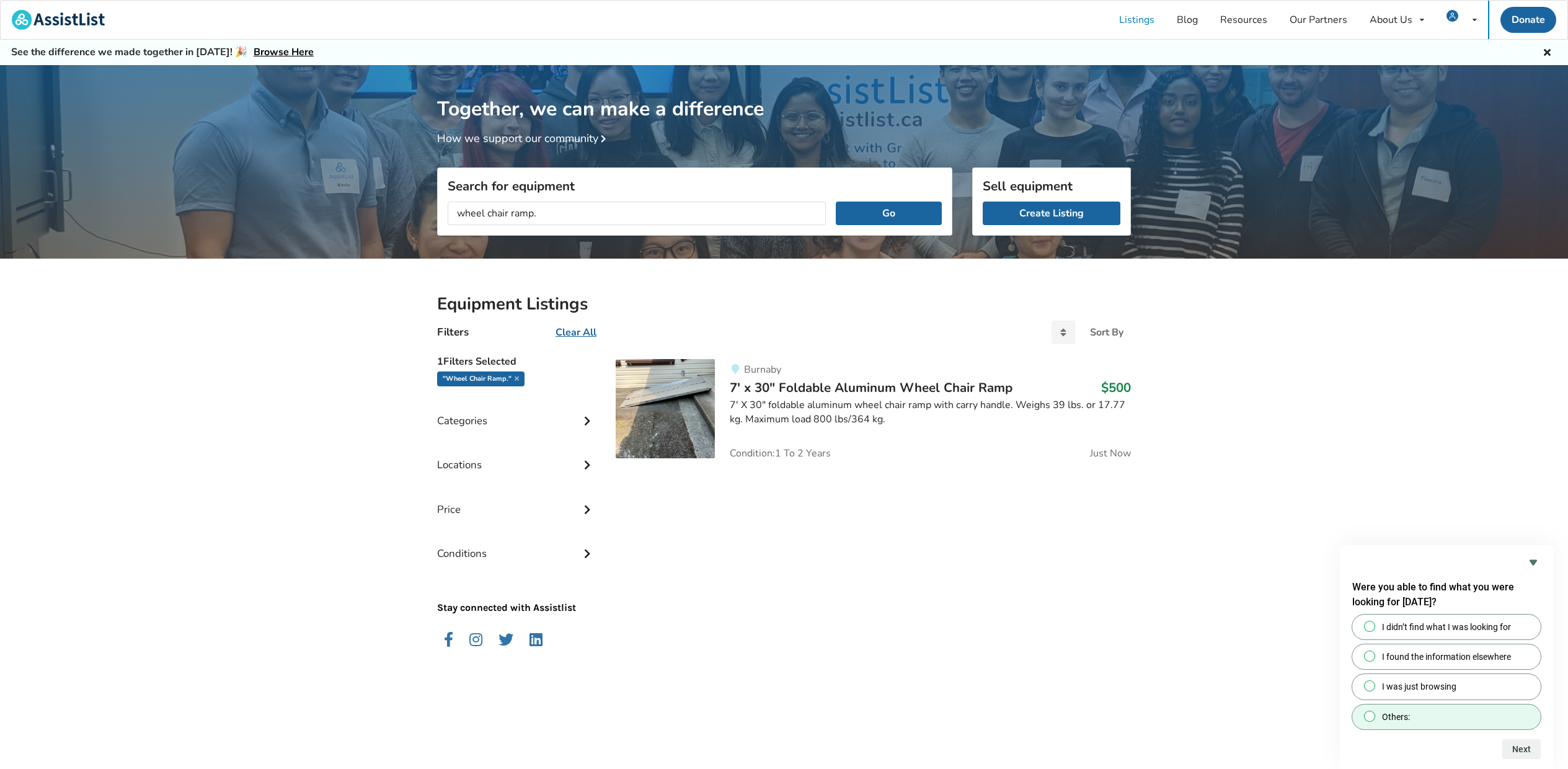
click at [1373, 717] on input "Others:" at bounding box center [1370, 716] width 8 height 8
radio input "true"
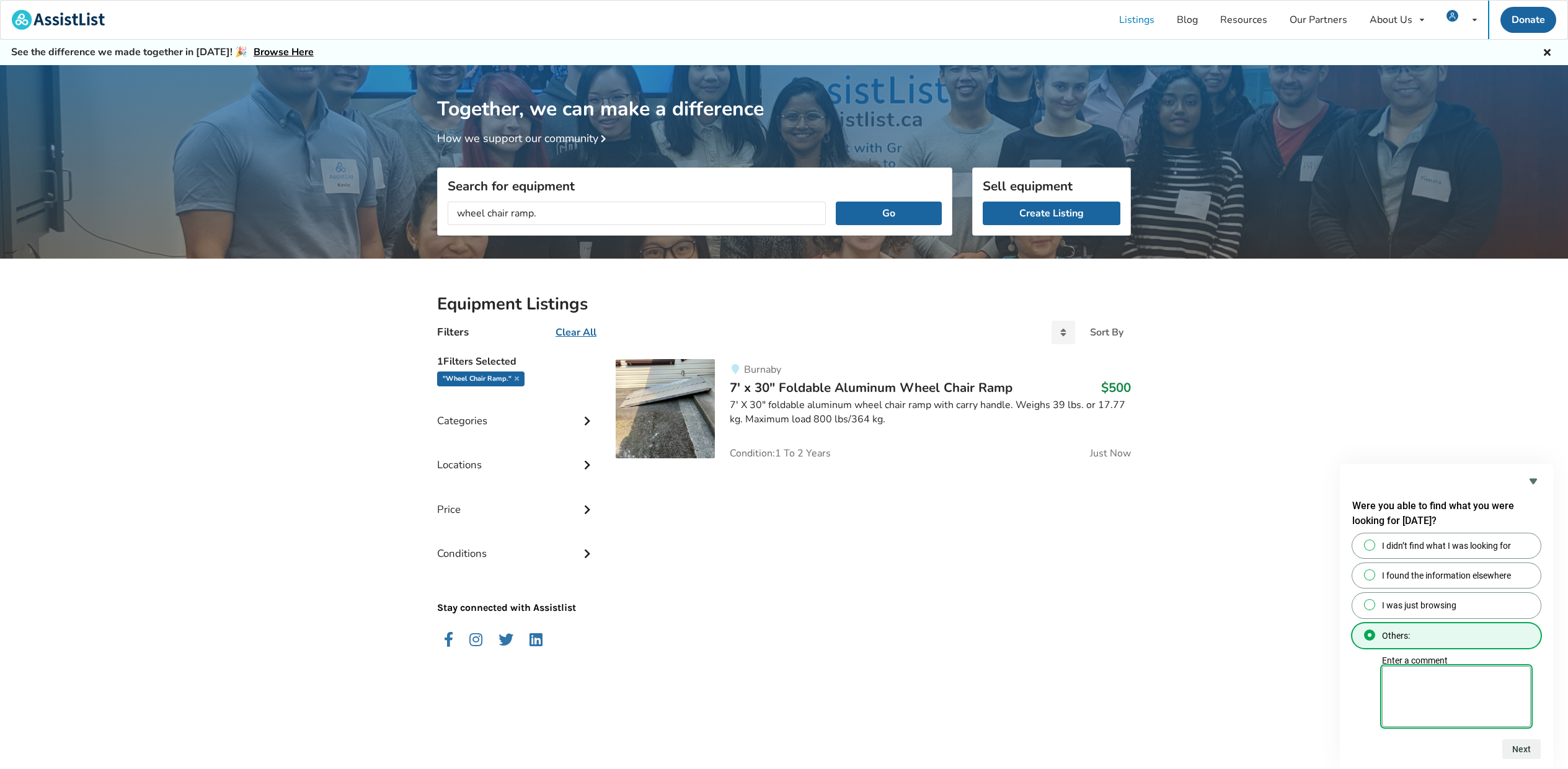
click at [1404, 681] on textarea "Enter a comment" at bounding box center [1457, 696] width 149 height 61
type textarea "I listed an item."
click at [1521, 749] on button "Next" at bounding box center [1521, 748] width 39 height 20
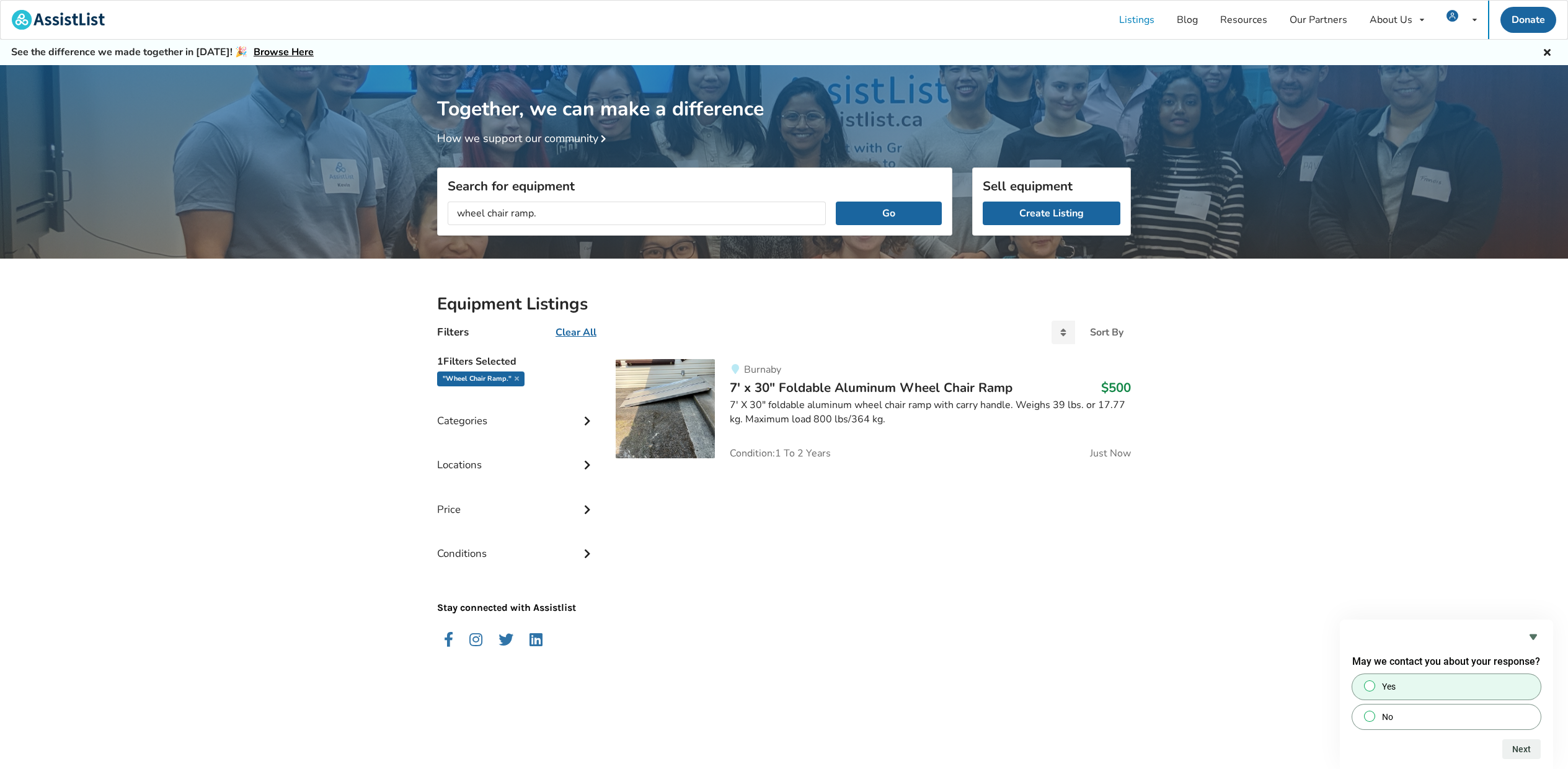
click at [1367, 684] on input "Yes" at bounding box center [1370, 686] width 8 height 8
radio input "true"
click at [1526, 747] on button "Next" at bounding box center [1521, 748] width 39 height 20
click at [1525, 748] on button "Next" at bounding box center [1521, 748] width 39 height 20
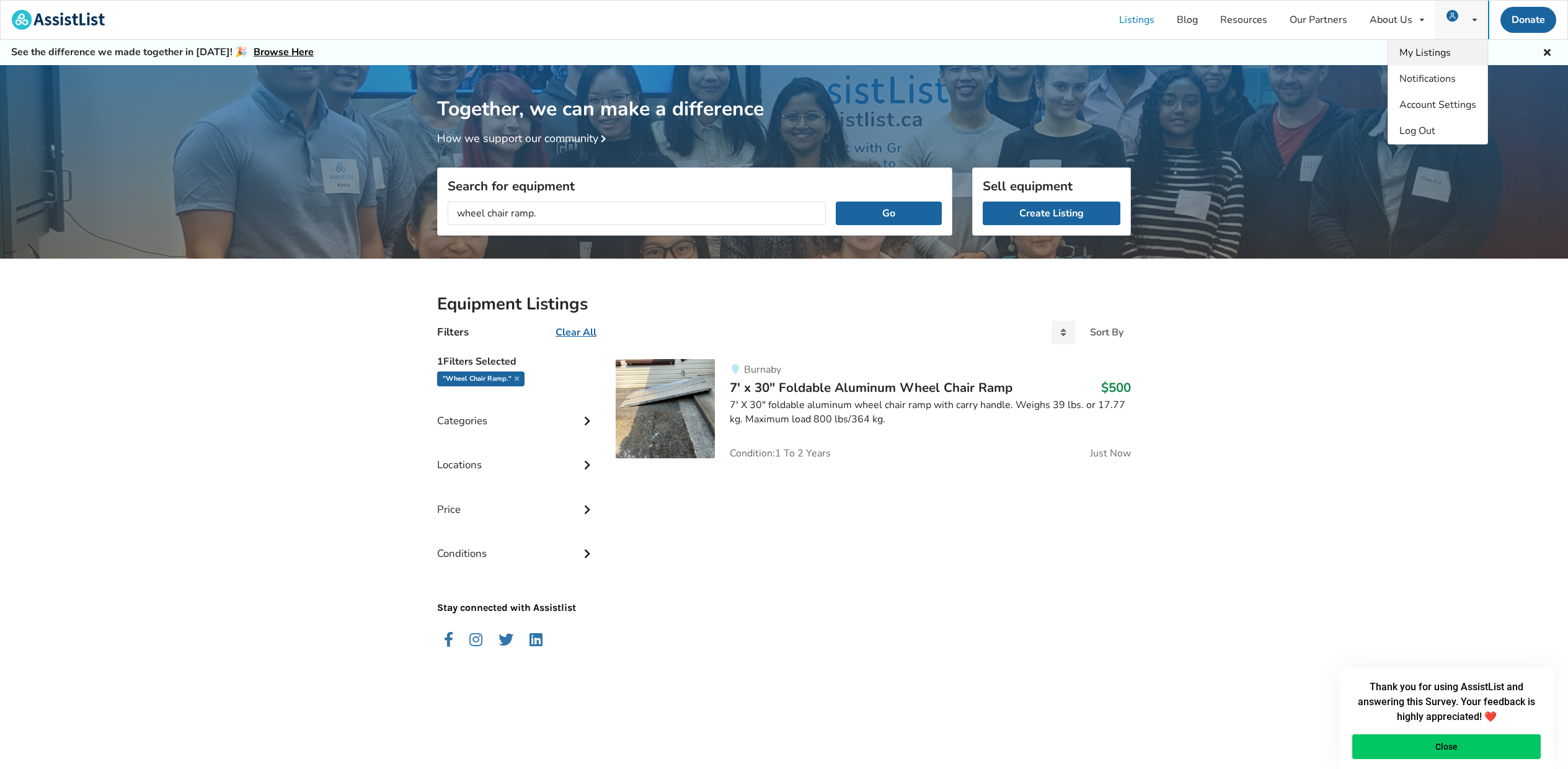
click at [1440, 54] on span "My Listings" at bounding box center [1425, 52] width 51 height 13
